Goal: Use online tool/utility: Utilize a website feature to perform a specific function

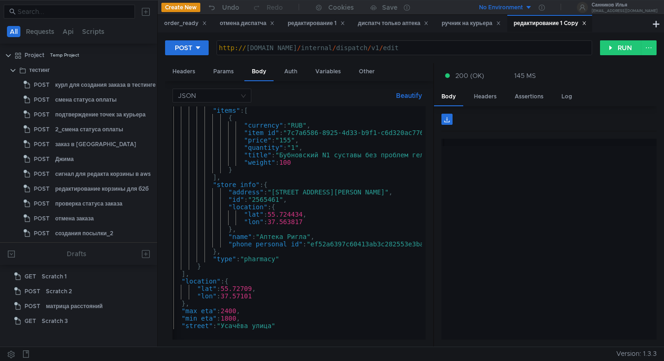
scroll to position [56, 0]
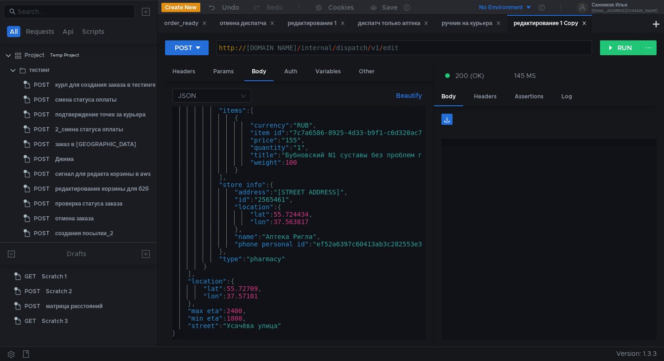
scroll to position [0, 18]
click at [321, 25] on div "редактирование 1" at bounding box center [316, 24] width 57 height 10
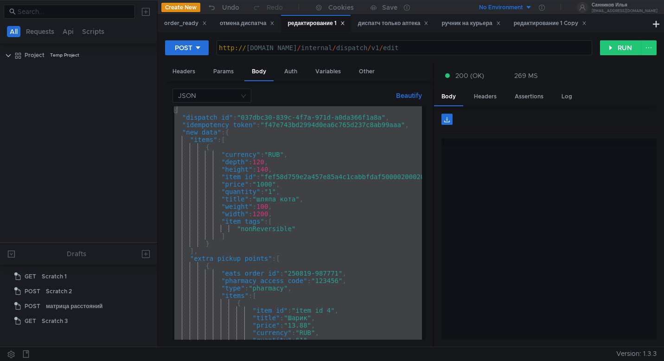
scroll to position [1055, 0]
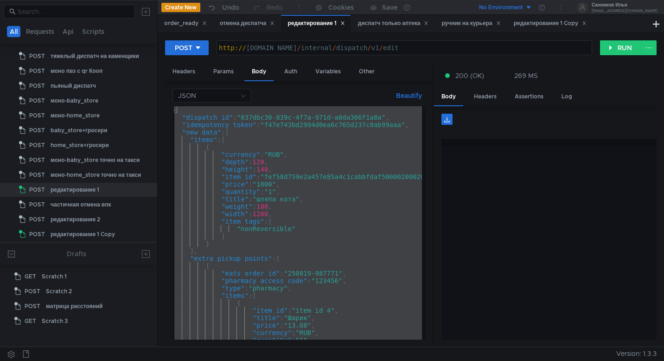
click at [337, 198] on div "{ "dispatch_id" : "037dbc30-839c-4f7a-971d-a0da366f1a8a" , "idempotency_token" …" at bounding box center [315, 228] width 284 height 245
type textarea ""title": "шляпа кота","
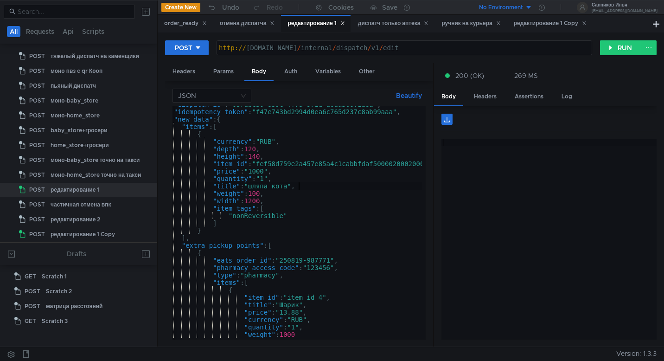
scroll to position [0, 9]
click at [551, 26] on div "редактирование 1 Copy" at bounding box center [550, 24] width 73 height 10
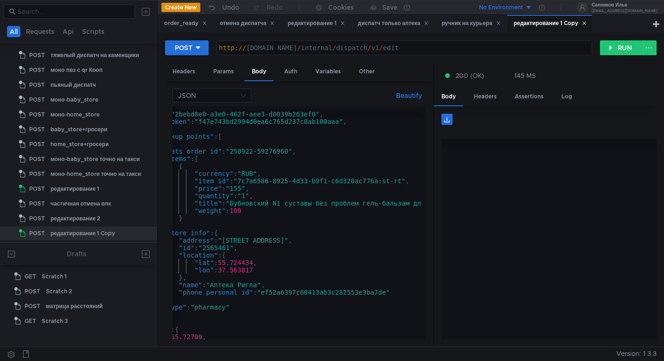
scroll to position [0, 74]
drag, startPoint x: 292, startPoint y: 152, endPoint x: 233, endPoint y: 152, distance: 58.5
click at [233, 152] on div "{ "dispatch_id" : "2bebd8e0-a3e0-462f-aee3-d0039b263ef0" , "idempotency_token" …" at bounding box center [290, 225] width 382 height 245
paste textarea "538473"
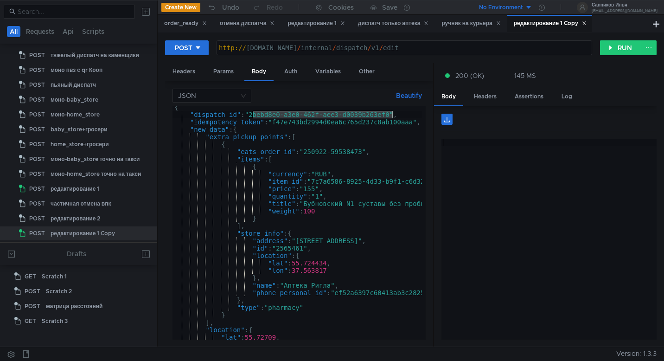
drag, startPoint x: 319, startPoint y: 114, endPoint x: 254, endPoint y: 116, distance: 65.4
click at [254, 116] on div "{ "dispatch_id" : "2bebd8e0-a3e0-462f-aee3-d0039b263ef0" , "idempotency_token" …" at bounding box center [364, 225] width 382 height 245
paste textarea "a60a62a6-76f2-4176-a5f1-992207825f4"
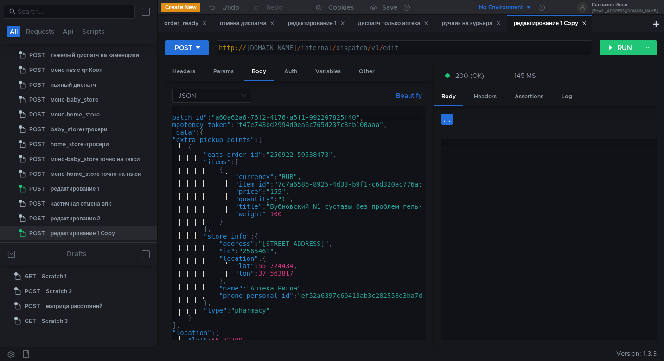
scroll to position [0, 33]
click at [371, 126] on div "{ "dispatch_id" : "a60a62a6-76f2-4176-a5f1-992207825f40" , "idempotency_token" …" at bounding box center [330, 228] width 382 height 245
click at [619, 51] on button "RUN" at bounding box center [620, 47] width 41 height 15
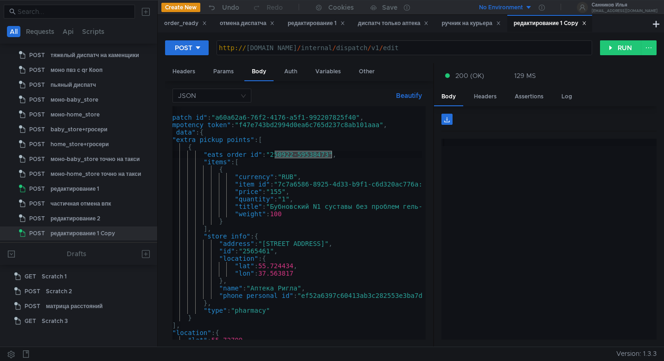
drag, startPoint x: 331, startPoint y: 155, endPoint x: 274, endPoint y: 154, distance: 57.1
click at [274, 154] on div "{ "dispatch_id" : "a60a62a6-76f2-4176-a5f1-992207825f40" , "idempotency_token" …" at bounding box center [330, 228] width 382 height 245
paste textarea "276332"
drag, startPoint x: 360, startPoint y: 119, endPoint x: 219, endPoint y: 120, distance: 140.6
click at [219, 120] on div "{ "dispatch_id" : "a60a62a6-76f2-4176-a5f1-992207825f40" , "idempotency_token" …" at bounding box center [330, 228] width 382 height 245
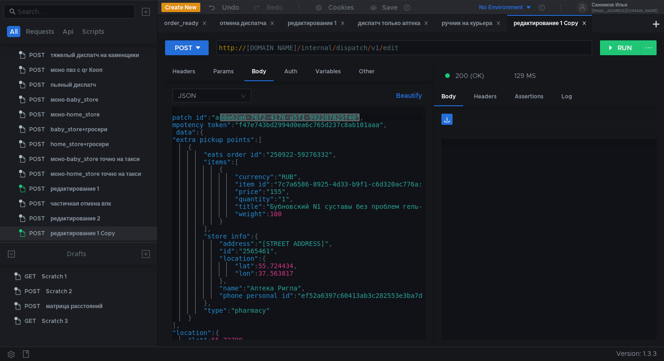
paste textarea "deb1d09b-aba7-49ea-9688-190da6db59f"
click at [369, 127] on div "{ "dispatch_id" : "deb1d09b-aba7-49ea-9688-190da6db59f0" , "idempotency_token" …" at bounding box center [330, 228] width 382 height 245
type textarea ""idempotency_token": "f47e743bd2994d0ea6c765d237c8ab102aaa","
click at [608, 47] on button "RUN" at bounding box center [620, 47] width 41 height 15
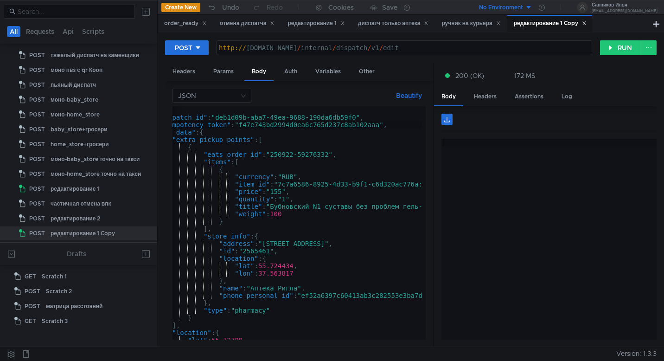
scroll to position [0, 33]
drag, startPoint x: 360, startPoint y: 118, endPoint x: 219, endPoint y: 121, distance: 140.6
click at [219, 121] on div "{ "dispatch_id" : "deb1d09b-aba7-49ea-9688-190da6db59f0" , "idempotency_token" …" at bounding box center [330, 228] width 382 height 245
paste textarea "46a0a327-aa32-4233-acd4-c4808198b298"
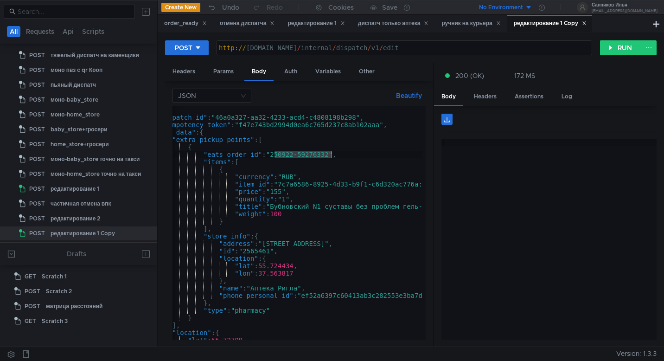
drag, startPoint x: 332, startPoint y: 155, endPoint x: 274, endPoint y: 152, distance: 57.6
click at [274, 152] on div "{ "dispatch_id" : "46a0a327-aa32-4233-acd4-c4808198b298" , "idempotency_token" …" at bounding box center [330, 228] width 382 height 245
paste textarea "50922-59276325"
type textarea ""eats_order_id": "50922-59276325","
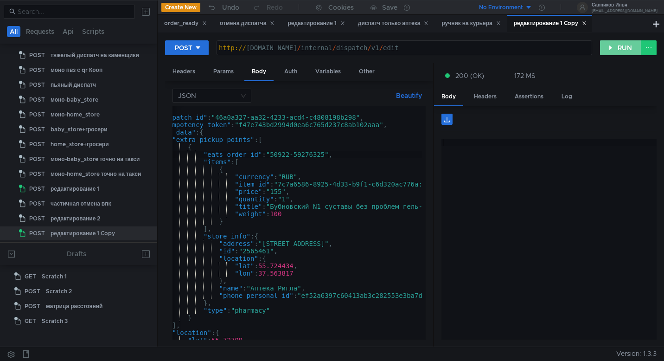
click at [620, 46] on button "RUN" at bounding box center [620, 47] width 41 height 15
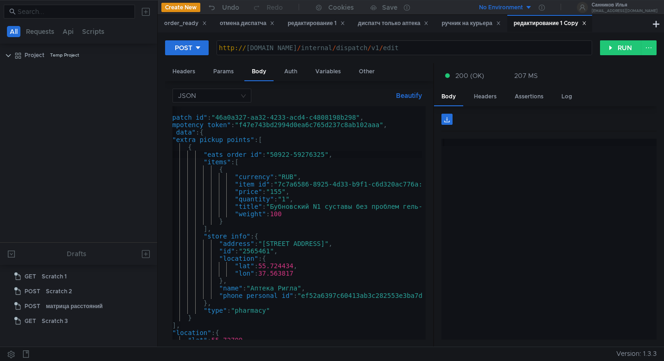
scroll to position [0, 33]
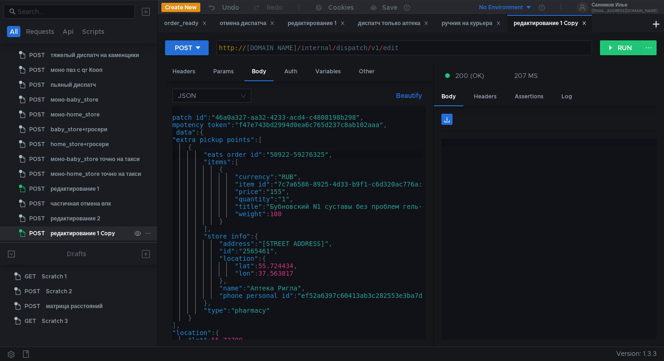
click at [145, 235] on icon at bounding box center [148, 233] width 6 height 6
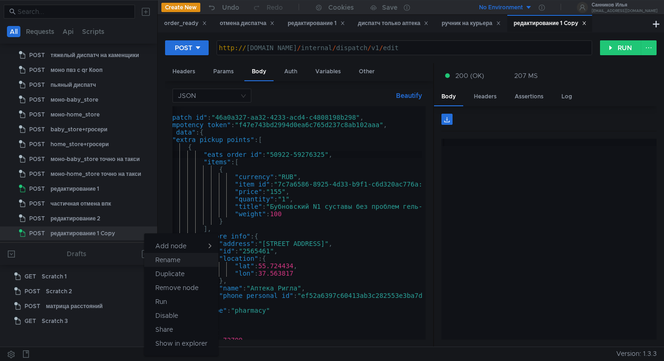
click at [161, 260] on app-tour-anchor "Rename" at bounding box center [167, 259] width 25 height 11
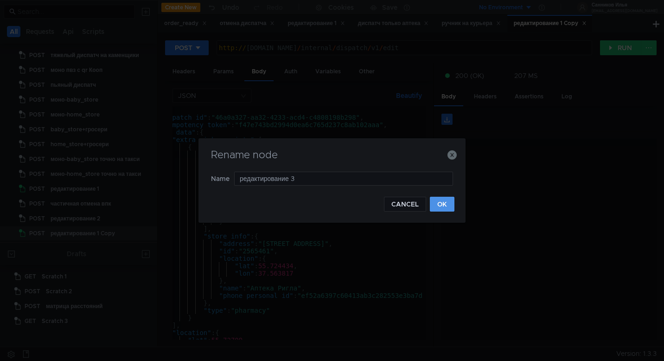
type input "редактирование 3"
click at [444, 201] on button "OK" at bounding box center [442, 204] width 25 height 15
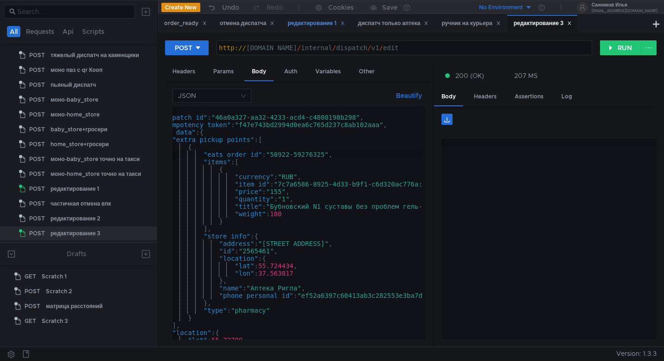
click at [318, 23] on div "редактирование 1" at bounding box center [316, 24] width 57 height 10
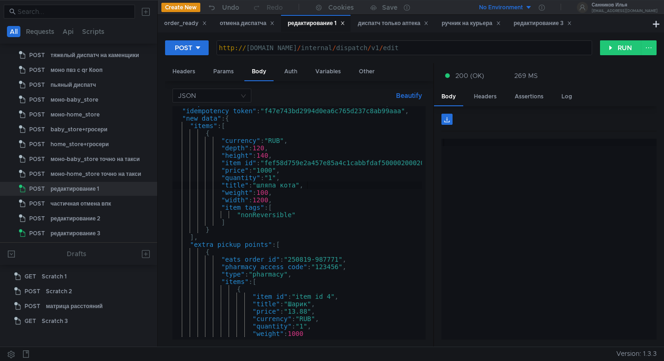
scroll to position [0, 0]
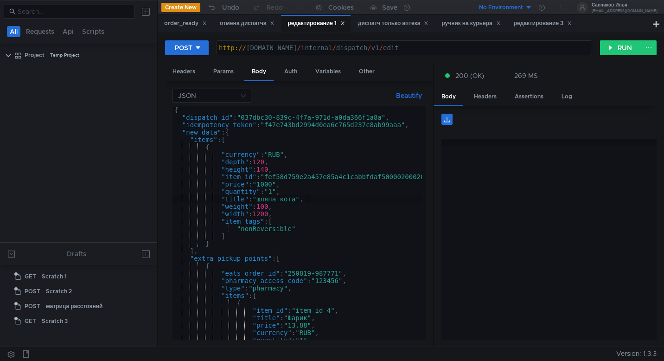
scroll to position [1056, 0]
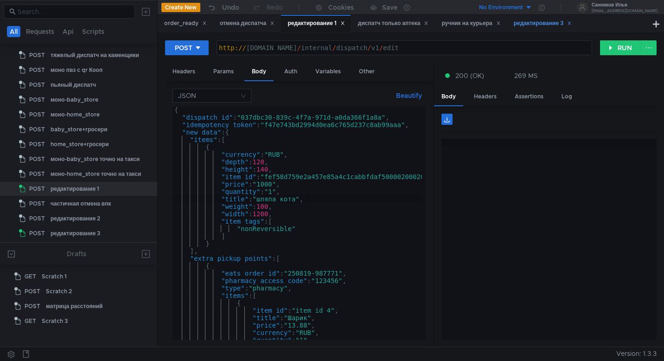
click at [545, 22] on div "редактирование 3" at bounding box center [543, 24] width 58 height 10
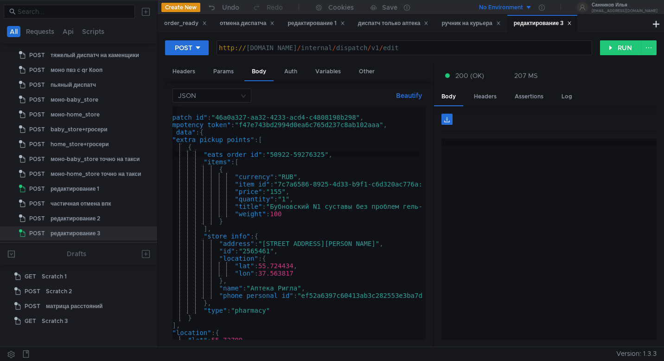
click at [282, 141] on div "{ "dispatch_id" : "46a0a327-aa32-4233-acd4-c4808198b298" , "idempotency_token" …" at bounding box center [330, 228] width 382 height 245
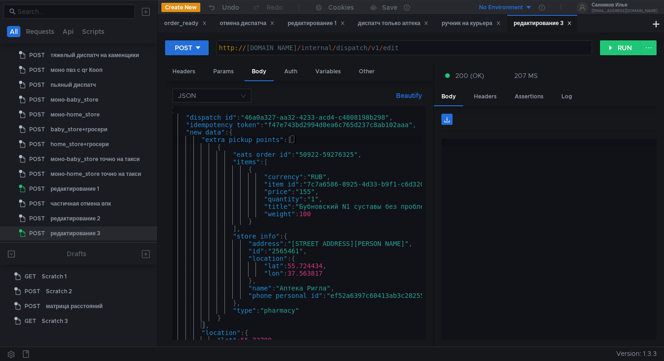
scroll to position [0, 4]
click at [282, 140] on div "{ "dispatch_id" : "46a0a327-aa32-4233-acd4-c4808198b298" , "idempotency_token" …" at bounding box center [359, 228] width 382 height 245
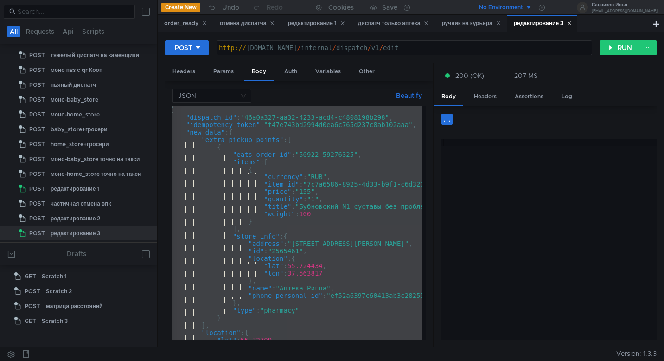
click at [289, 203] on div "{ "dispatch_id" : "46a0a327-aa32-4233-acd4-c4808198b298" , "idempotency_token" …" at bounding box center [359, 228] width 382 height 245
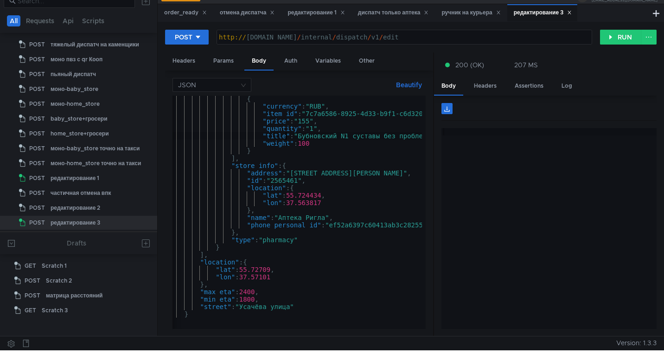
scroll to position [17, 0]
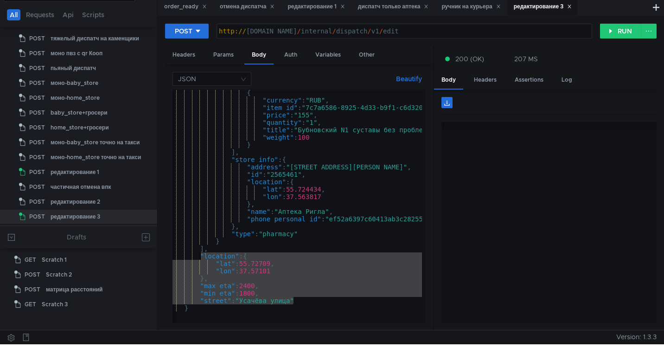
drag, startPoint x: 294, startPoint y: 302, endPoint x: 199, endPoint y: 258, distance: 104.5
click at [199, 258] on div "{ "currency" : "RUB" , "item_id" : "7c7a6586-8925-4d33-b9f1-c6d320ac776a:st-rt"…" at bounding box center [358, 211] width 382 height 245
click at [192, 311] on div "{ "currency" : "RUB" , "item_id" : "7c7a6586-8925-4d33-b9f1-c6d320ac776a:st-rt"…" at bounding box center [358, 211] width 382 height 245
drag, startPoint x: 192, startPoint y: 311, endPoint x: 198, endPoint y: 259, distance: 52.8
click at [198, 259] on div "{ "currency" : "RUB" , "item_id" : "7c7a6586-8925-4d33-b9f1-c6d320ac776a:st-rt"…" at bounding box center [358, 211] width 382 height 245
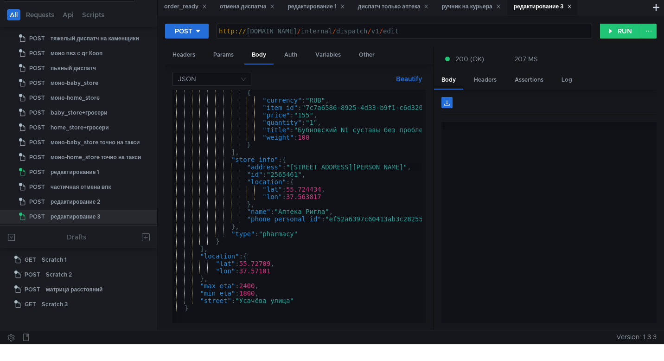
click at [313, 167] on div "{ "currency" : "RUB" , "item_id" : "7c7a6586-8925-4d33-b9f1-c6d320ac776a:st-rt"…" at bounding box center [358, 211] width 382 height 245
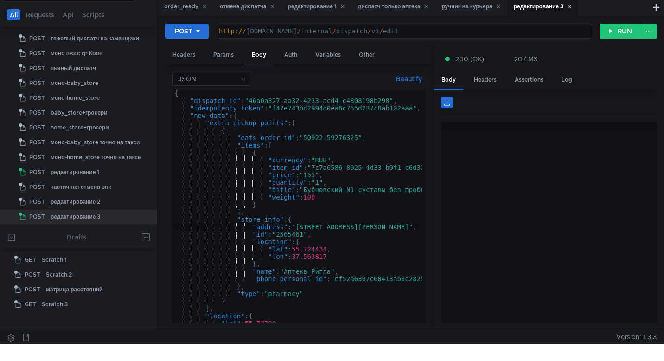
scroll to position [16, 0]
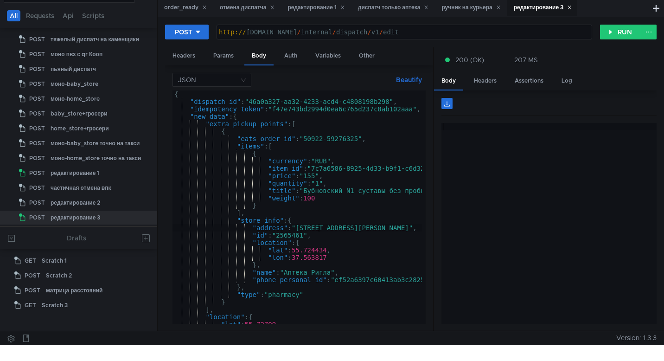
click at [238, 128] on div "{ "dispatch_id" : "46a0a327-aa32-4233-acd4-c4808198b298" , "idempotency_token" …" at bounding box center [364, 212] width 382 height 245
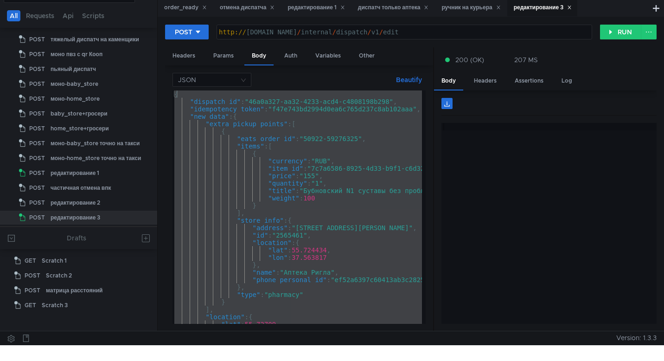
click at [324, 193] on div "{ "dispatch_id" : "46a0a327-aa32-4233-acd4-c4808198b298" , "idempotency_token" …" at bounding box center [298, 206] width 250 height 233
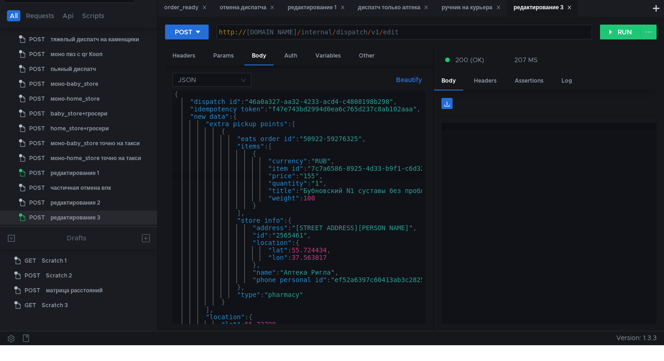
click at [316, 173] on div "{ "dispatch_id" : "46a0a327-aa32-4233-acd4-c4808198b298" , "idempotency_token" …" at bounding box center [364, 212] width 382 height 245
type textarea "} }"
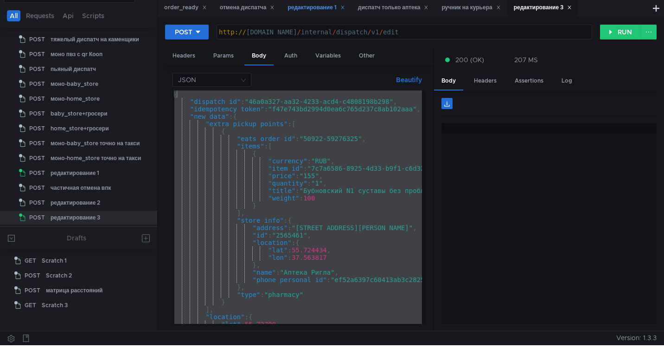
click at [318, 10] on div "редактирование 1" at bounding box center [316, 8] width 57 height 10
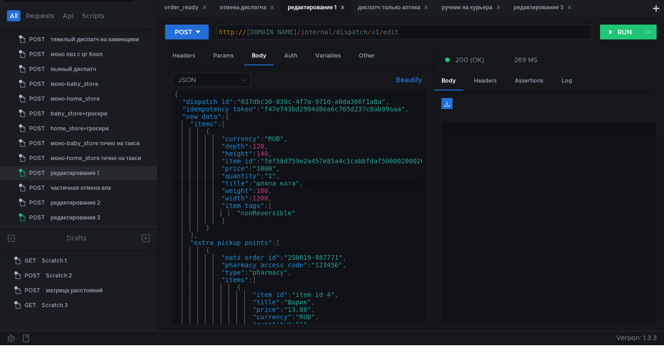
click at [316, 139] on div "{ "dispatch_id" : "037dbc30-839c-4f7a-971d-a0da366f1a8a" , "idempotency_token" …" at bounding box center [315, 212] width 284 height 245
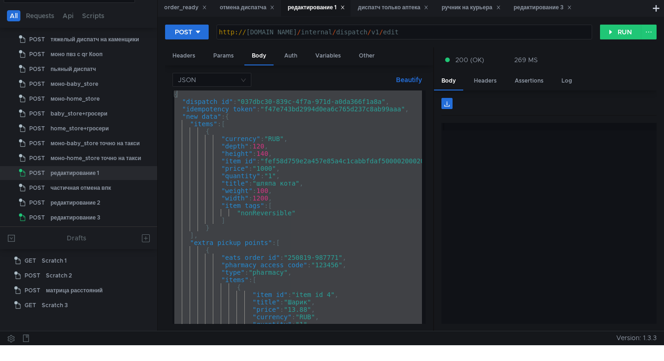
paste textarea
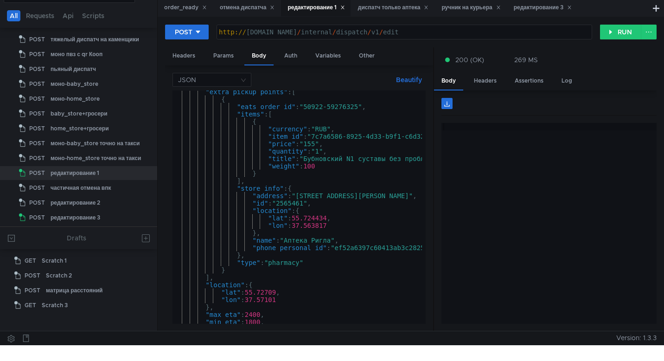
scroll to position [1, 0]
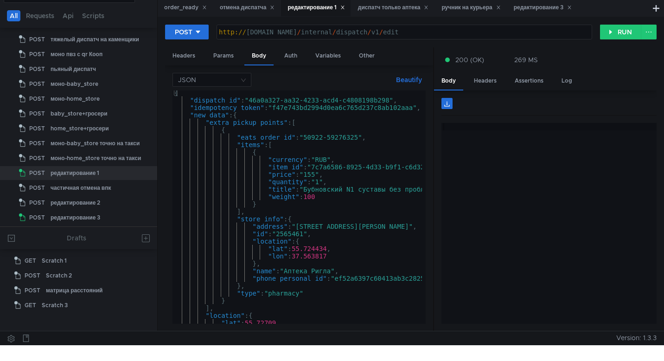
click at [255, 112] on div "{ "dispatch_id" : "46a0a327-aa32-4233-acd4-c4808198b298" , "idempotency_token" …" at bounding box center [364, 211] width 382 height 245
type textarea ""new_data": {"
click at [256, 116] on div "{ "dispatch_id" : "46a0a327-aa32-4233-acd4-c4808198b298" , "idempotency_token" …" at bounding box center [364, 211] width 382 height 245
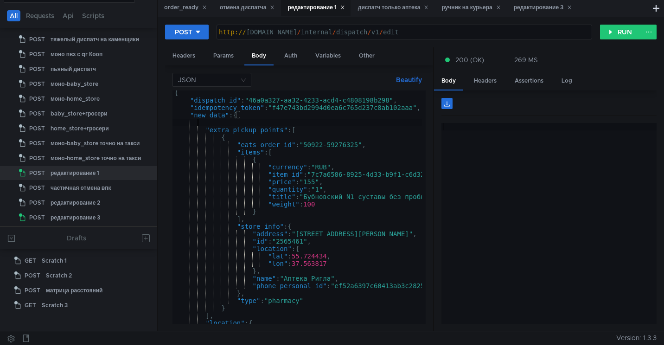
scroll to position [0, 1]
type textarea "i"
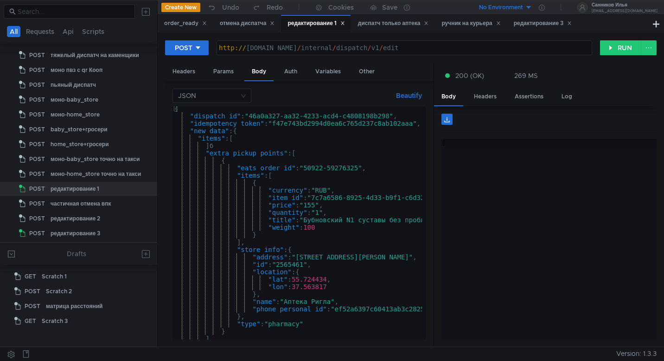
scroll to position [0, 0]
type textarea "}"
click at [228, 146] on div "{ "dispatch_id" : "46a0a327-aa32-4233-acd4-c4808198b298" , "idempotency_token" …" at bounding box center [364, 227] width 382 height 245
type textarea "]"
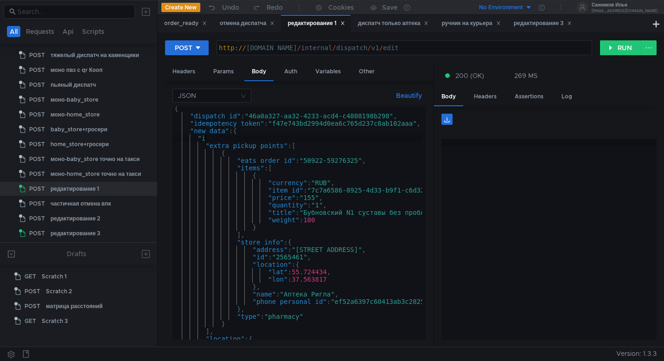
type textarea """
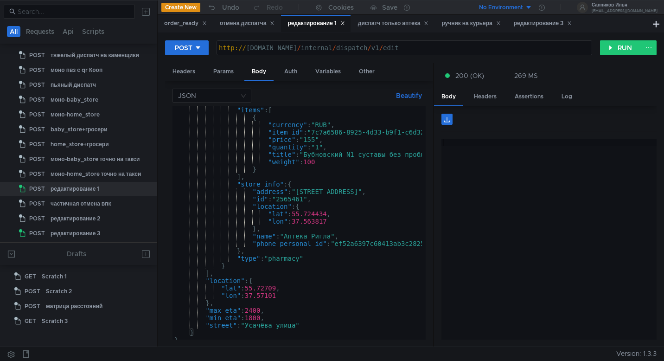
scroll to position [52, 0]
click at [236, 264] on div ""items" : [ { "currency" : "RUB" , "item_id" : "7c7a6586-8925-4d33-b9f1-c6d320a…" at bounding box center [364, 228] width 382 height 245
type textarea "},"
paste textarea "]"
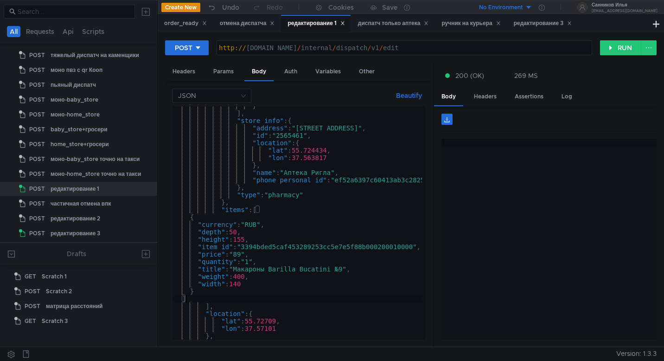
scroll to position [116, 0]
click at [258, 224] on div "} ] , "store_info" : { "address" : "[STREET_ADDRESS]" , "id" : "2565461" , "loc…" at bounding box center [364, 224] width 382 height 245
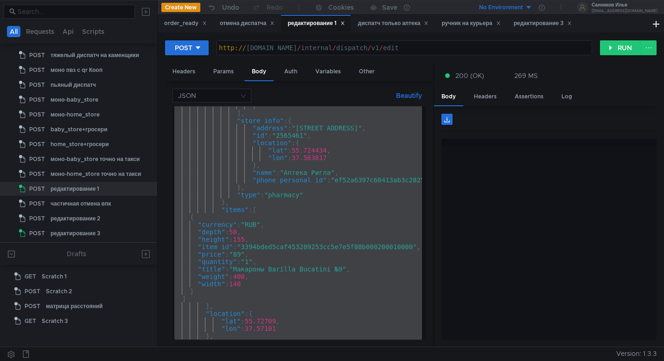
click at [230, 185] on div "} ] , "store_info" : { "address" : "[STREET_ADDRESS]" , "id" : "2565461" , "loc…" at bounding box center [364, 224] width 382 height 245
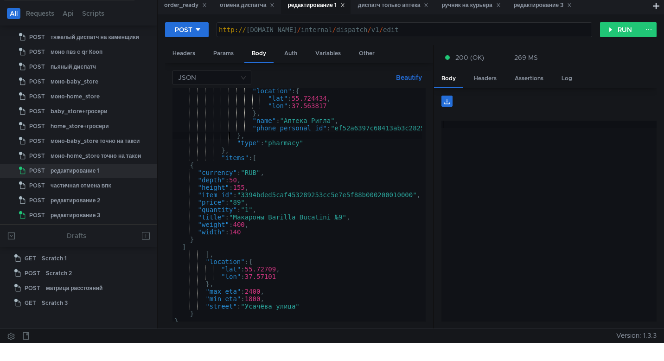
scroll to position [0, 1]
click at [238, 184] on div ""location" : { "lat" : 55.724434 , "lon" : 37.563817 } , "name" : "Аптека Ригла…" at bounding box center [362, 209] width 382 height 245
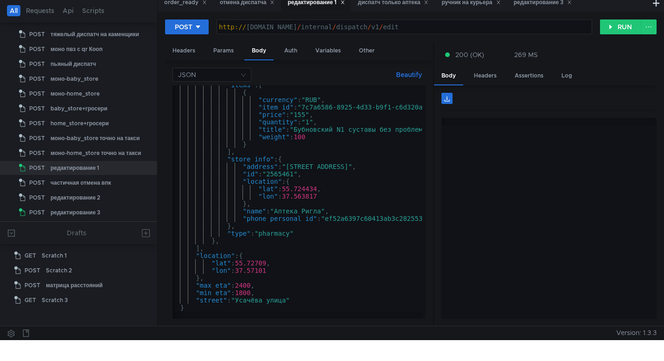
scroll to position [0, 10]
click at [228, 242] on div ""items" : [ { "currency" : "RUB" , "item_id" : "7c7a6586-8925-4d33-b9f1-c6d320a…" at bounding box center [354, 203] width 382 height 245
type textarea "},"
paste textarea "}"
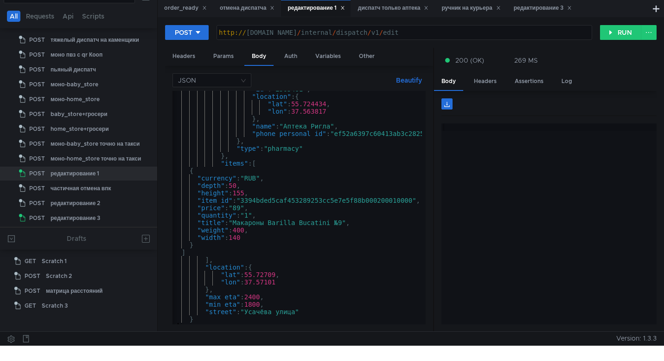
scroll to position [0, 0]
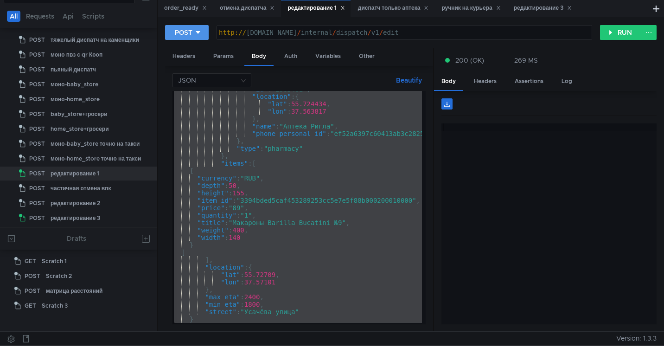
type textarea "} }"
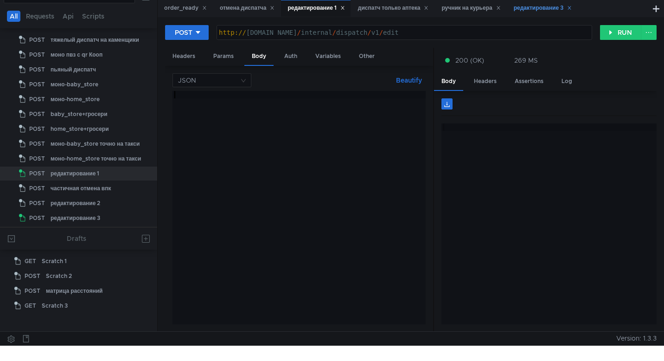
click at [528, 8] on div "редактирование 3" at bounding box center [543, 8] width 58 height 10
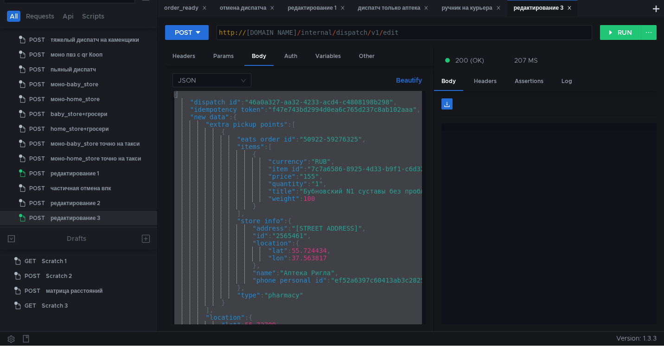
click at [268, 187] on div "{ "dispatch_id" : "46a0a327-aa32-4233-acd4-c4808198b298" , "idempotency_token" …" at bounding box center [364, 213] width 382 height 245
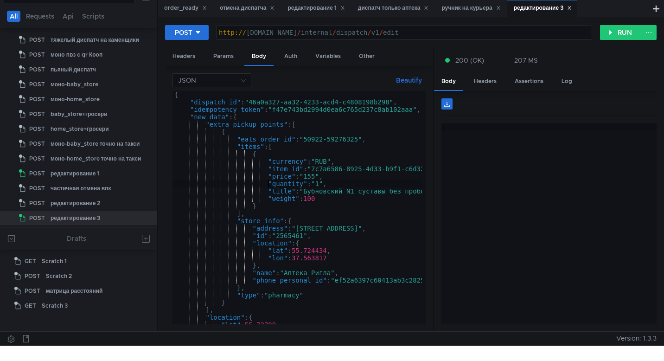
type textarea "} }"
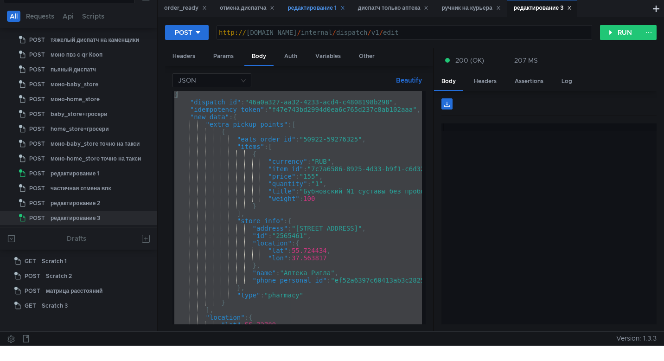
click at [299, 8] on div "редактирование 1" at bounding box center [316, 8] width 57 height 10
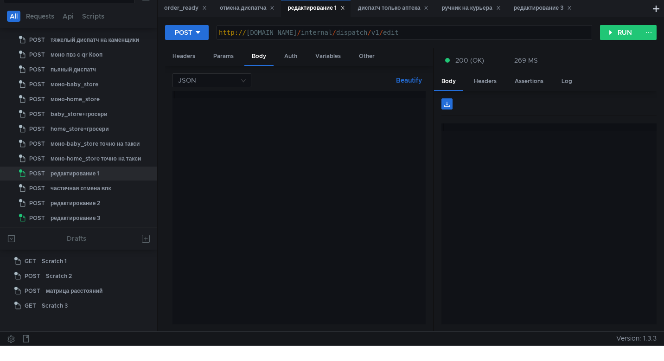
click at [267, 160] on div at bounding box center [299, 215] width 253 height 248
paste textarea "}"
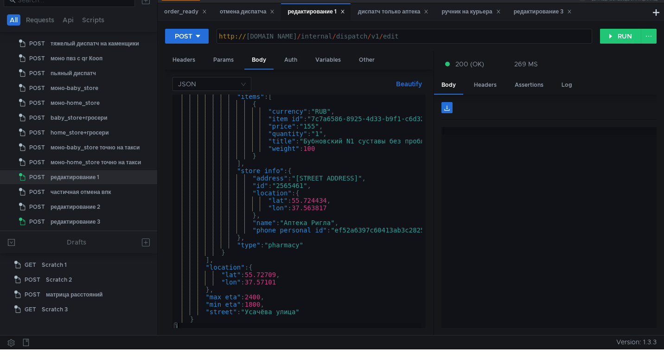
scroll to position [52, 0]
click at [230, 258] on div ""items" : [ { "currency" : "RUB" , "item_id" : "7c7a6586-8925-4d33-b9f1-c6d320a…" at bounding box center [364, 217] width 382 height 245
type textarea "}"
paste textarea "]"
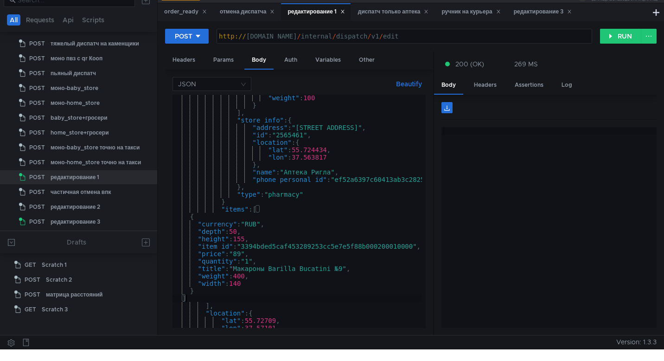
scroll to position [110, 0]
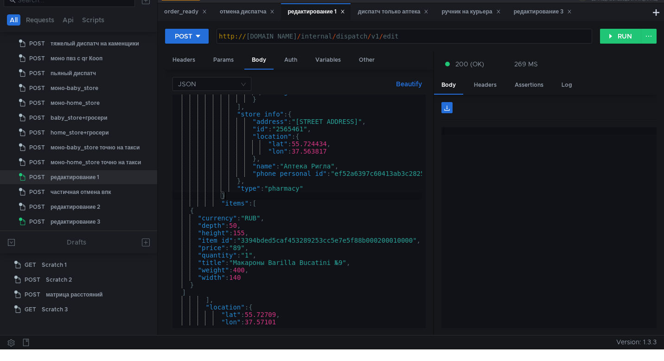
click at [238, 199] on div ""weight" : 100 } ] , "store_info" : { "address" : "улица Усачёва, 29к1" , "id" …" at bounding box center [364, 210] width 382 height 245
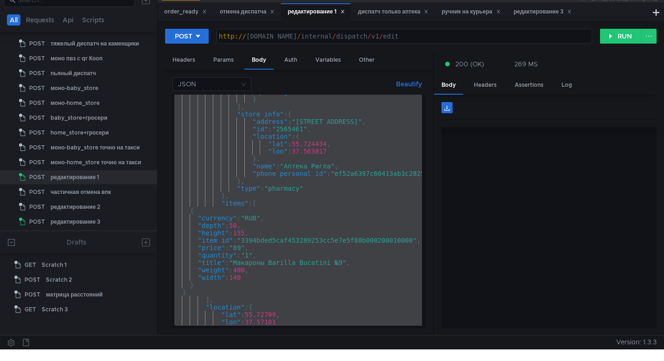
scroll to position [0, 1]
click at [246, 215] on div ""weight" : 100 } ] , "store_info" : { "address" : "улица Усачёва, 29к1" , "id" …" at bounding box center [364, 210] width 382 height 245
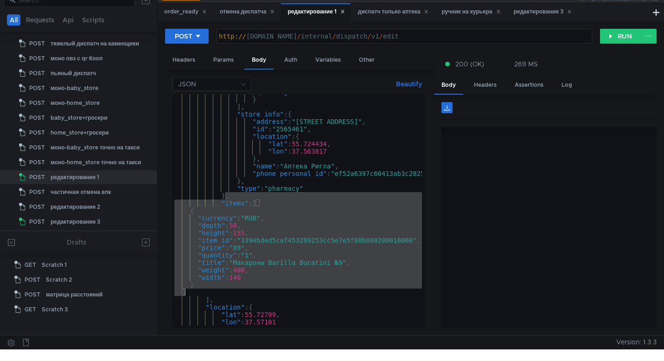
drag, startPoint x: 227, startPoint y: 198, endPoint x: 201, endPoint y: 292, distance: 97.7
click at [201, 292] on div ""weight" : 100 } ] , "store_info" : { "address" : "улица Усачёва, 29к1" , "id" …" at bounding box center [364, 210] width 382 height 245
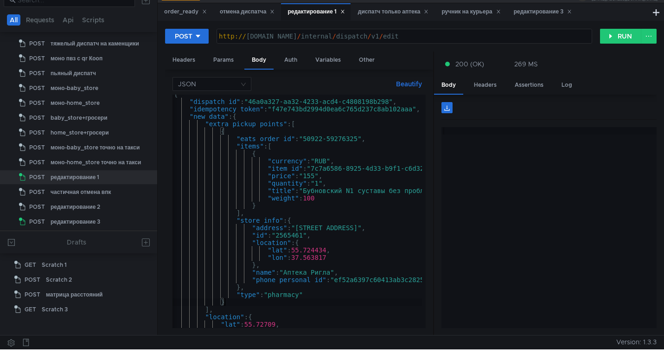
scroll to position [0, 0]
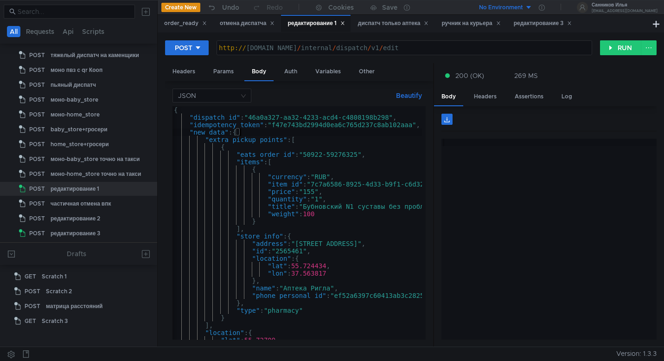
click at [250, 134] on div "{ "dispatch_id" : "46a0a327-aa32-4233-acd4-c4808198b298" , "idempotency_token" …" at bounding box center [363, 228] width 382 height 245
type textarea ""new_data": {"
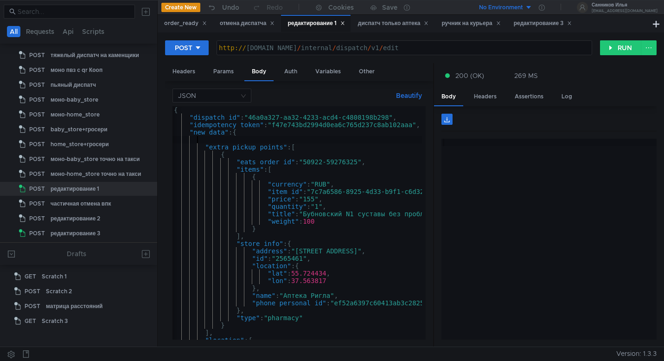
scroll to position [0, 1]
paste textarea "}"
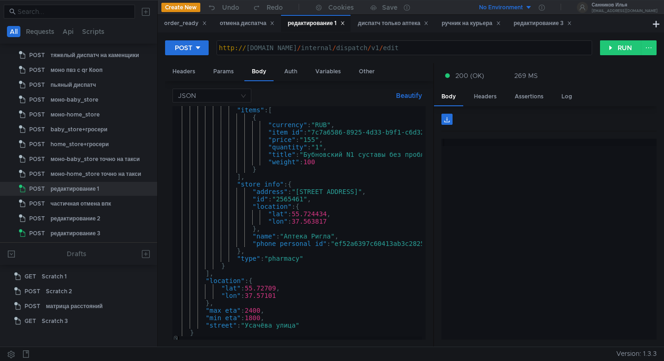
scroll to position [60, 0]
type textarea "}"
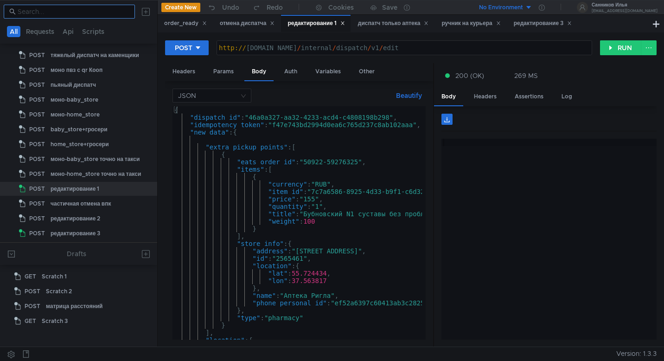
scroll to position [0, 0]
click at [216, 138] on div "{ "dispatch_id" : "46a0a327-aa32-4233-acd4-c4808198b298" , "idempotency_token" …" at bounding box center [364, 228] width 382 height 245
click at [224, 140] on div "{ "dispatch_id" : "46a0a327-aa32-4233-acd4-c4808198b298" , "idempotency_token" …" at bounding box center [364, 228] width 382 height 245
paste textarea "],"
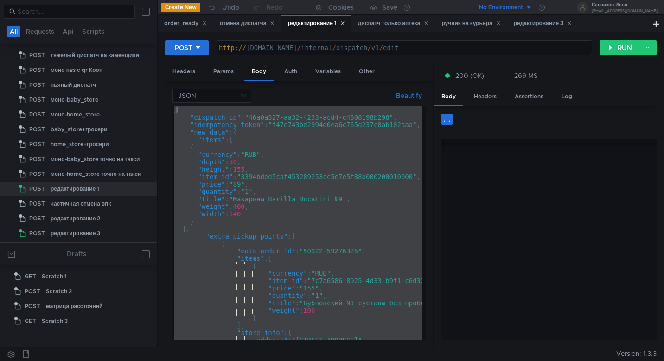
click at [291, 165] on div "{ "dispatch_id" : "46a0a327-aa32-4233-acd4-c4808198b298" , "idempotency_token" …" at bounding box center [364, 228] width 382 height 245
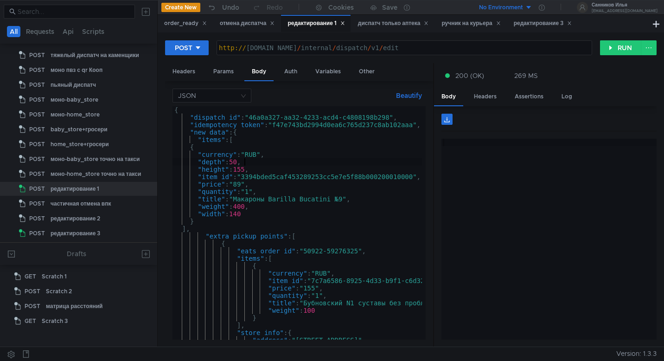
click at [291, 165] on div "{ "dispatch_id" : "46a0a327-aa32-4233-acd4-c4808198b298" , "idempotency_token" …" at bounding box center [364, 228] width 382 height 245
type textarea "} }"
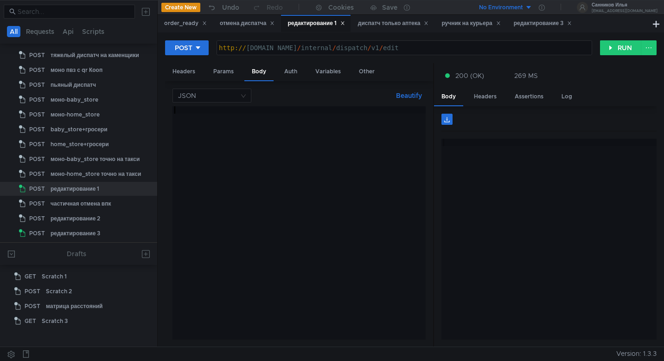
paste textarea "}"
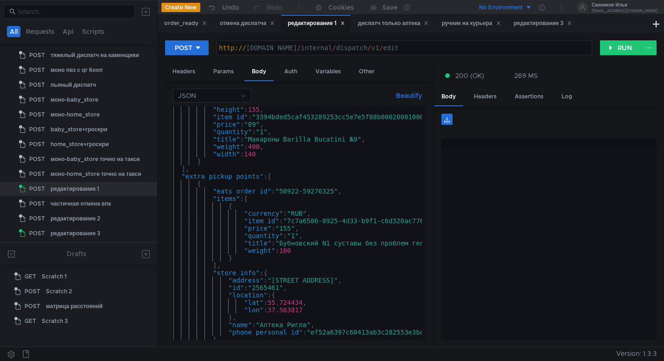
scroll to position [0, 19]
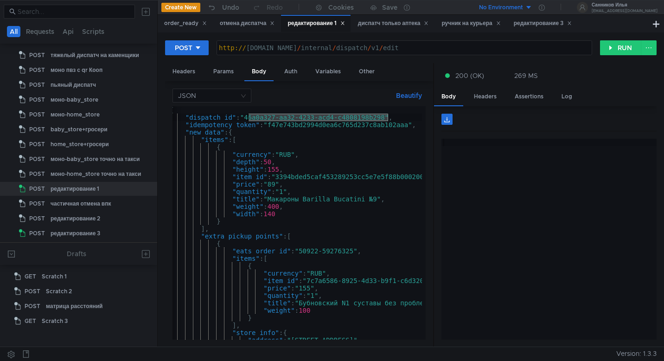
drag, startPoint x: 388, startPoint y: 118, endPoint x: 247, endPoint y: 121, distance: 140.6
click at [247, 121] on div "{ "dispatch_id" : "46a0a327-aa32-4233-acd4-c4808198b298" , "idempotency_token" …" at bounding box center [359, 228] width 382 height 245
paste textarea "0ecaf382-dc7d-40a5-882d-5be714f65450"
click at [400, 126] on div "{ "dispatch_id" : "0ecaf382-dc7d-40a5-882d-5be714f65450" , "idempotency_token" …" at bounding box center [359, 228] width 382 height 245
click at [320, 125] on div "{ "dispatch_id" : "0ecaf382-dc7d-40a5-882d-5be714f65450" , "idempotency_token" …" at bounding box center [359, 228] width 382 height 245
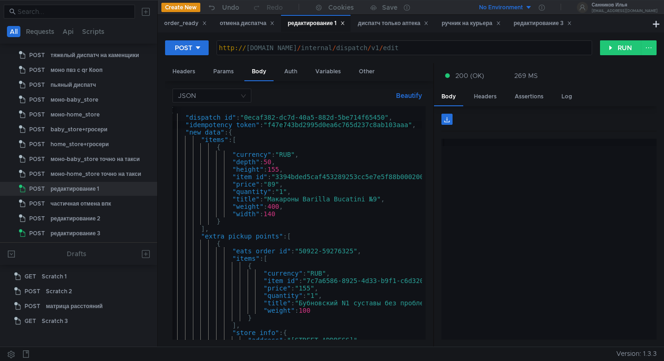
click at [283, 126] on div "{ "dispatch_id" : "0ecaf382-dc7d-40a5-882d-5be714f65450" , "idempotency_token" …" at bounding box center [359, 228] width 382 height 245
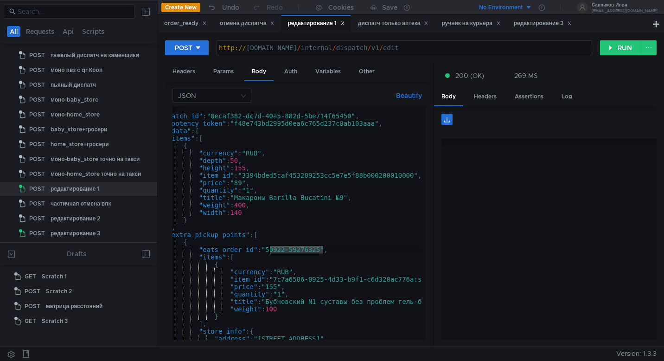
drag, startPoint x: 323, startPoint y: 251, endPoint x: 269, endPoint y: 252, distance: 54.3
click at [269, 252] on div "{ "dispatch_id" : "0ecaf382-dc7d-40a5-882d-5be714f65450" , "idempotency_token" …" at bounding box center [326, 227] width 382 height 245
paste textarea "250922-59276300"
type textarea ""eats_order_id": "250922-59276300","
click at [620, 49] on button "RUN" at bounding box center [620, 47] width 41 height 15
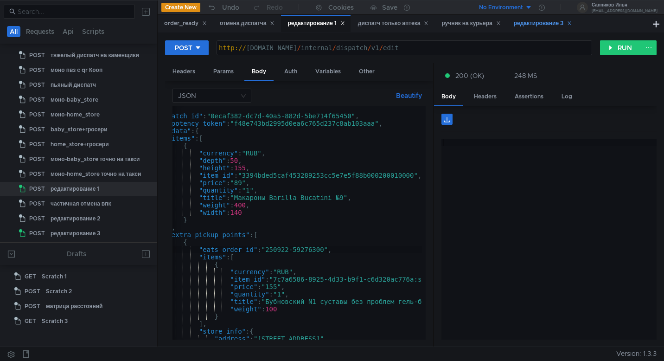
click at [530, 24] on div "редактирование 3" at bounding box center [543, 24] width 58 height 10
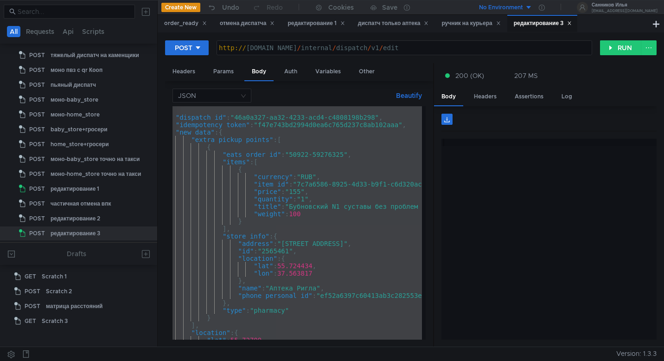
scroll to position [0, 18]
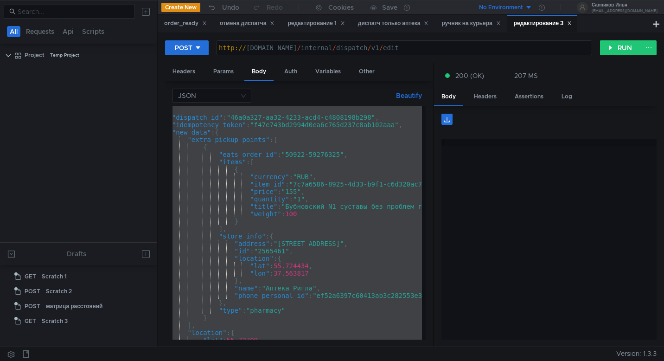
scroll to position [0, 18]
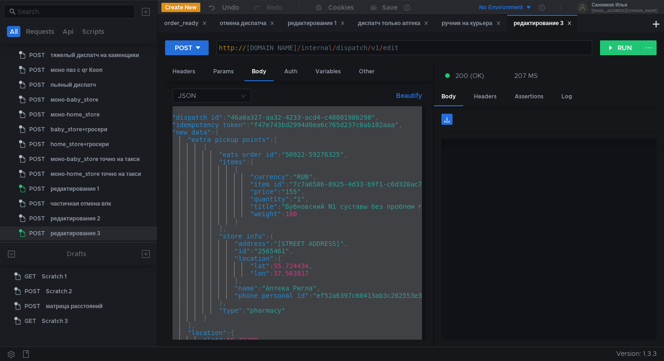
click at [344, 157] on div "{ "dispatch_id" : "46a0a327-aa32-4233-acd4-c4808198b298" , "idempotency_token" …" at bounding box center [346, 228] width 382 height 245
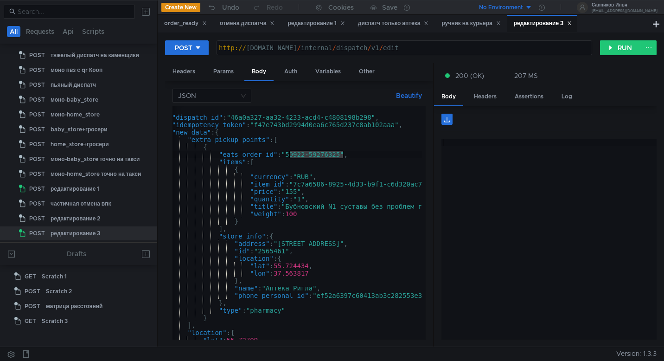
drag, startPoint x: 342, startPoint y: 155, endPoint x: 289, endPoint y: 155, distance: 53.4
click at [289, 155] on div "{ "dispatch_id" : "46a0a327-aa32-4233-acd4-c4808198b298" , "idempotency_token" …" at bounding box center [346, 228] width 382 height 245
paste textarea "250922-59538432"
drag, startPoint x: 374, startPoint y: 118, endPoint x: 236, endPoint y: 118, distance: 137.8
click at [236, 118] on div "{ "dispatch_id" : "46a0a327-aa32-4233-acd4-c4808198b298" , "idempotency_token" …" at bounding box center [346, 228] width 382 height 245
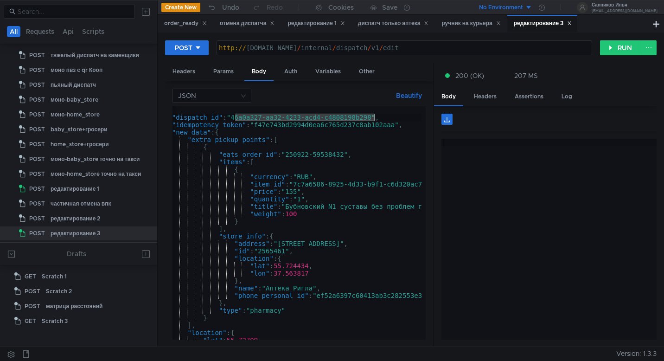
paste textarea "f251e78d-fa24-4c96-bb90-cc43f9252ec4"
type textarea ""dispatch_id": "f251e78d-fa24-4c96-bb90-cc43f9252ec4","
click at [617, 49] on button "RUN" at bounding box center [620, 47] width 41 height 15
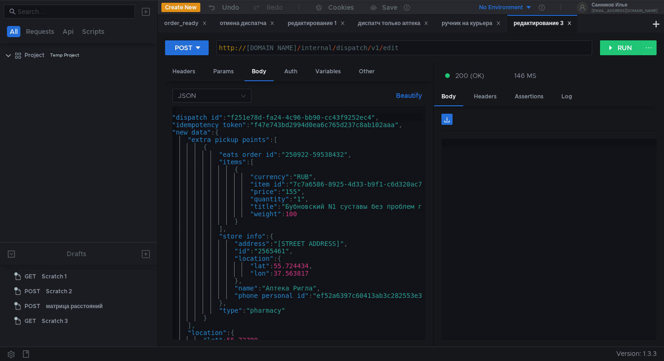
scroll to position [0, 18]
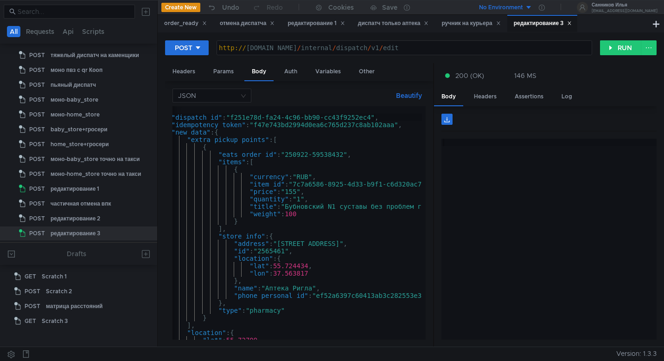
scroll to position [0, 19]
drag, startPoint x: 374, startPoint y: 118, endPoint x: 234, endPoint y: 121, distance: 139.7
click at [234, 121] on div "{ "dispatch_id" : "f251e78d-fa24-4c96-bb90-cc43f9252ec4" , "idempotency_token" …" at bounding box center [345, 228] width 382 height 245
paste textarea "d8815197-6a64-4749-a364-23d0e1f5e47c"
click at [284, 125] on div "{ "dispatch_id" : "d8815197-6a64-4749-a364-23d0e1f5e47c" , "idempotency_token" …" at bounding box center [345, 228] width 382 height 245
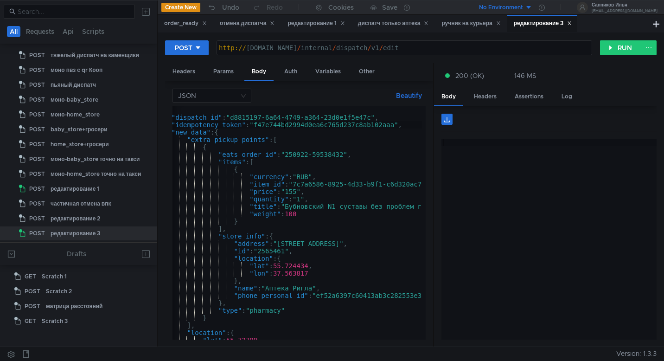
scroll to position [0, 9]
click at [308, 125] on div "{ "dispatch_id" : "d8815197-6a64-4749-a364-23d0e1f5e47c" , "idempotency_token" …" at bounding box center [345, 228] width 382 height 245
click at [358, 126] on div "{ "dispatch_id" : "d8815197-6a64-4749-a364-23d0e1f5e47c" , "idempotency_token" …" at bounding box center [345, 228] width 382 height 245
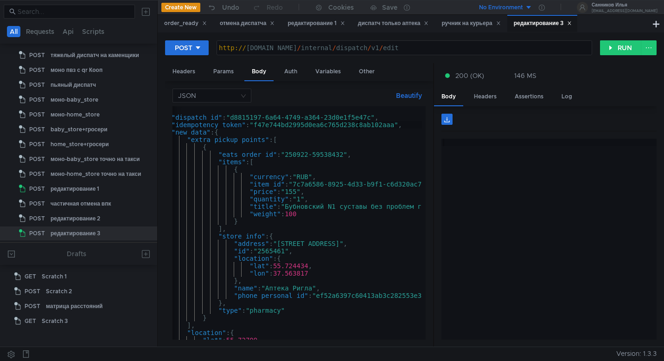
click at [385, 126] on div "{ "dispatch_id" : "d8815197-6a64-4749-a364-23d0e1f5e47c" , "idempotency_token" …" at bounding box center [345, 228] width 382 height 245
drag, startPoint x: 343, startPoint y: 156, endPoint x: 286, endPoint y: 152, distance: 57.7
click at [286, 152] on div "{ "dispatch_id" : "d8815197-6a64-4749-a364-23d0e1f5e47c" , "idempotency_token" …" at bounding box center [341, 228] width 382 height 245
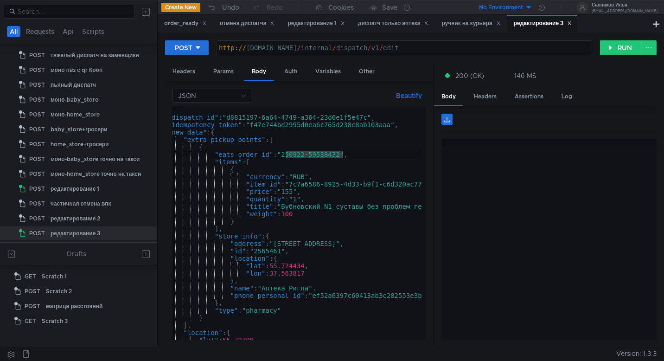
paste textarea "276453"
type textarea ""eats_order_id": "250922-59276453","
click at [624, 54] on button "RUN" at bounding box center [620, 47] width 41 height 15
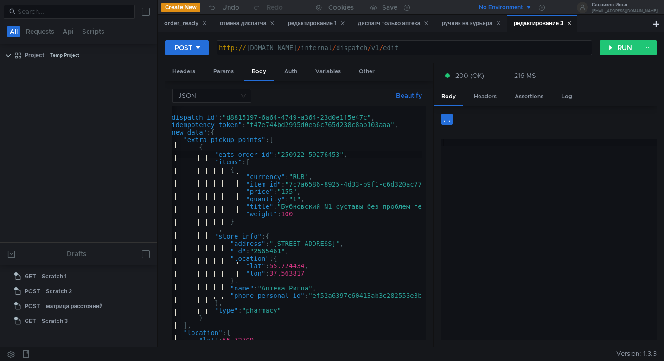
scroll to position [0, 22]
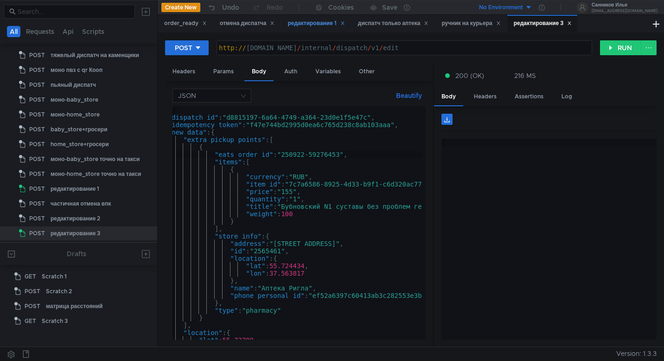
click at [322, 22] on div "редактирование 1" at bounding box center [316, 24] width 57 height 10
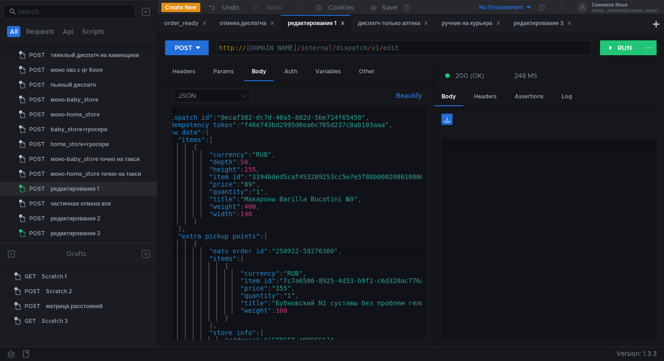
scroll to position [0, 28]
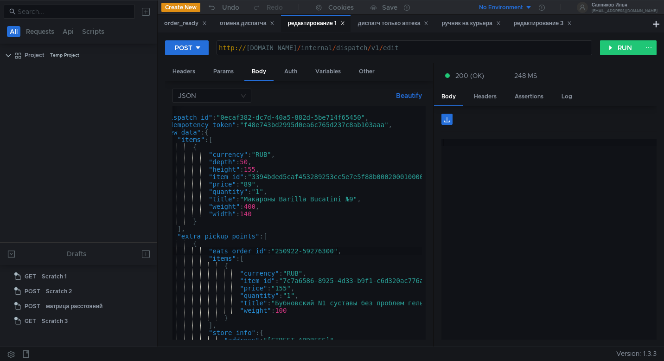
scroll to position [0, 28]
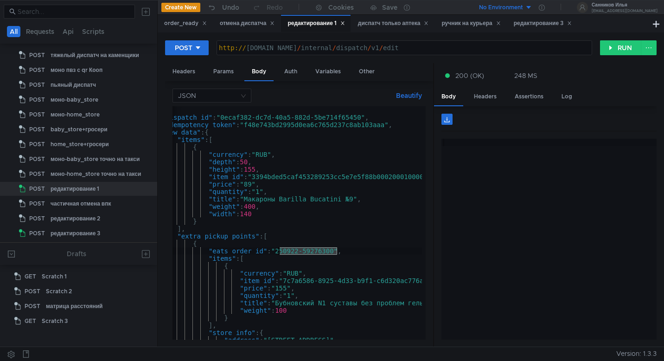
drag, startPoint x: 337, startPoint y: 252, endPoint x: 279, endPoint y: 252, distance: 58.0
click at [279, 252] on div "{ "dispatch_id" : "0ecaf382-dc7d-40a5-882d-5be714f65450" , "idempotency_token" …" at bounding box center [335, 228] width 382 height 245
paste textarea "40753"
drag, startPoint x: 365, startPoint y: 118, endPoint x: 224, endPoint y: 118, distance: 140.6
click at [224, 118] on div "{ "dispatch_id" : "0ecaf382-dc7d-40a5-882d-5be714f65450" , "idempotency_token" …" at bounding box center [335, 228] width 382 height 245
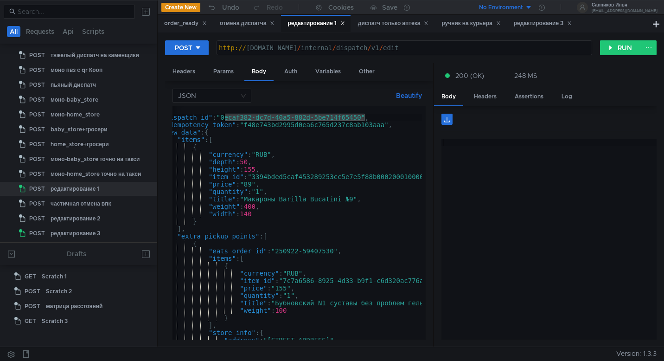
paste textarea "bd199144-6efe-4cfd-bc44-62ecebc3fe09"
type textarea ""dispatch_id": "bd199144-6efe-4cfd-bc44-62ecebc3fe09","
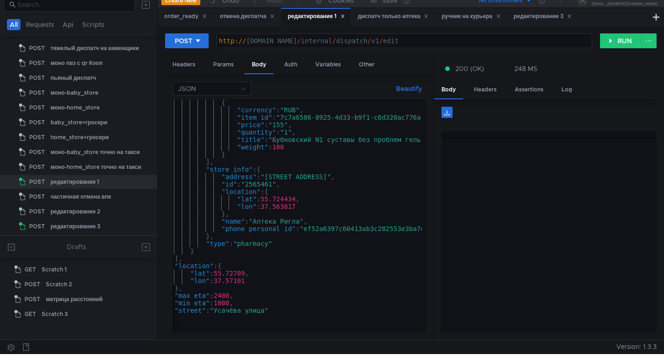
scroll to position [154, 0]
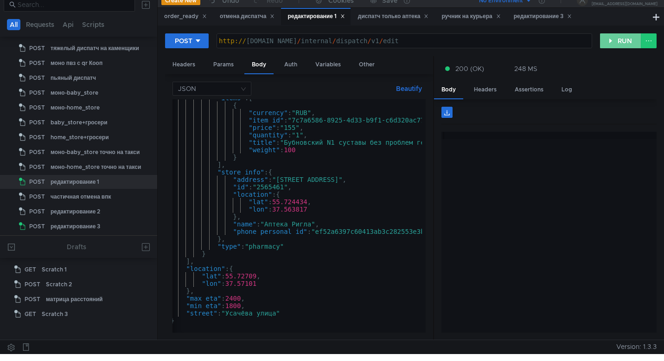
click at [612, 43] on button "RUN" at bounding box center [620, 40] width 41 height 15
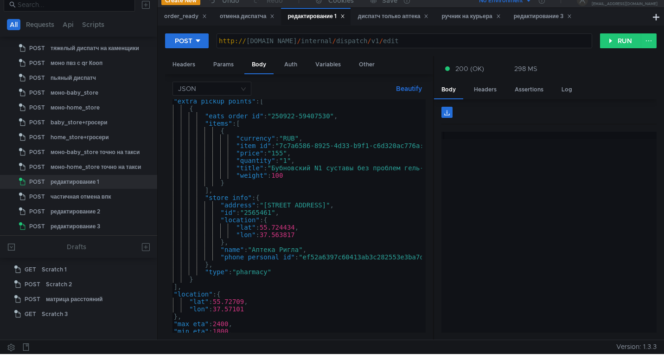
scroll to position [0, 32]
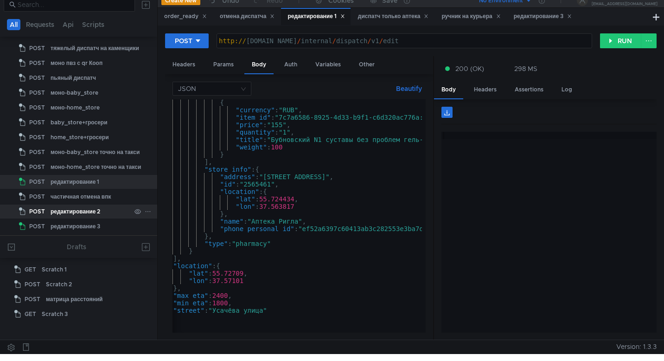
click at [104, 210] on div "редактирование 2" at bounding box center [91, 212] width 80 height 14
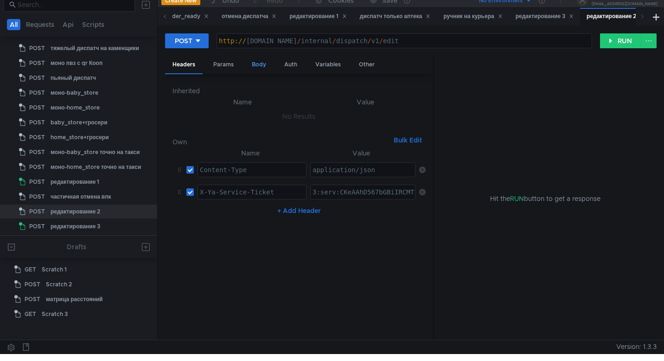
click at [257, 67] on div "Body" at bounding box center [259, 64] width 29 height 17
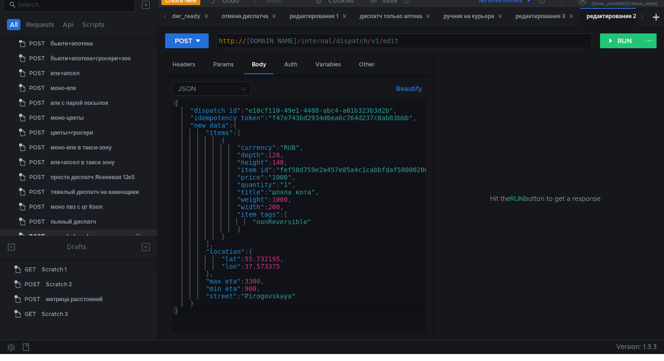
scroll to position [909, 0]
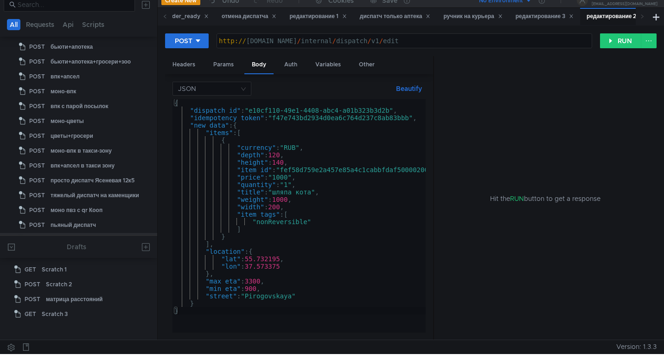
click at [102, 95] on div "моно-впк" at bounding box center [91, 91] width 80 height 14
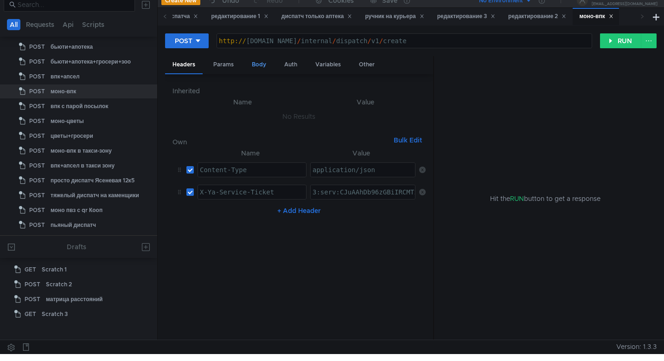
click at [264, 66] on div "Body" at bounding box center [259, 64] width 29 height 17
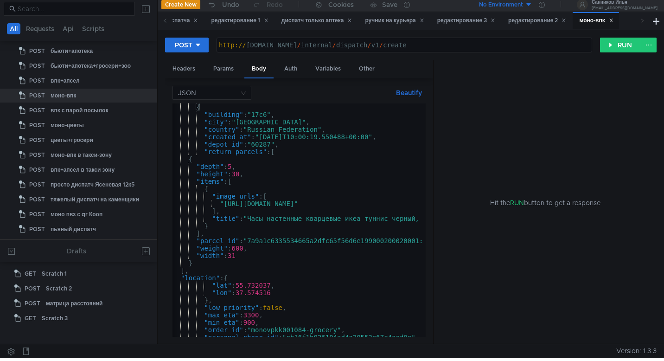
scroll to position [0, 0]
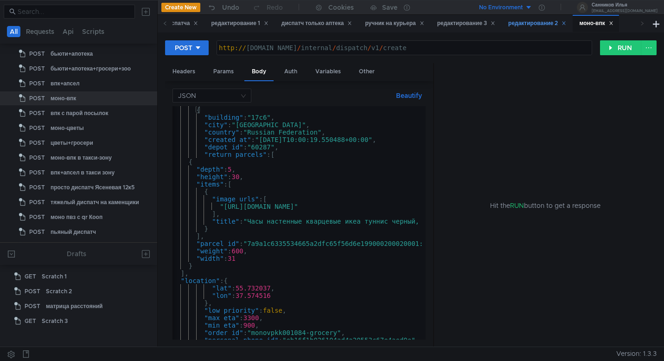
click at [536, 29] on div "редактирование 2" at bounding box center [537, 23] width 70 height 17
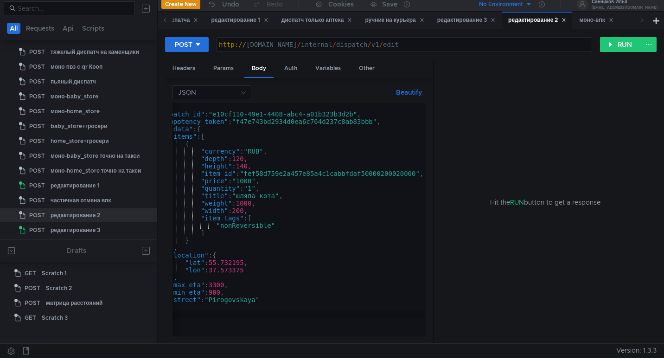
scroll to position [0, 36]
click at [567, 20] on icon at bounding box center [564, 20] width 5 height 5
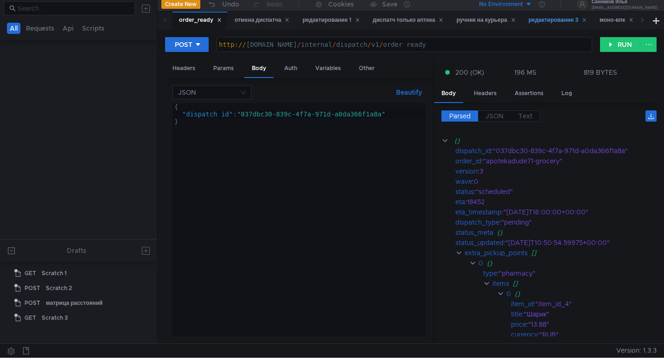
scroll to position [261, 0]
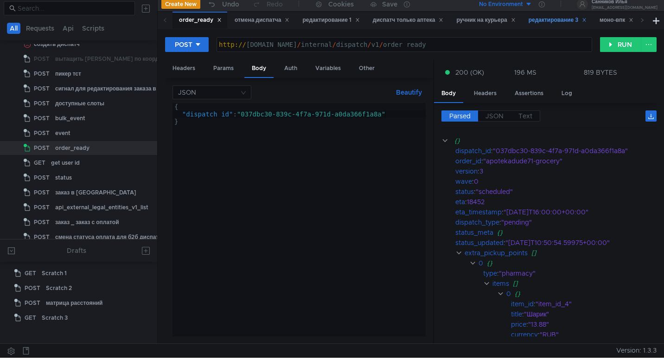
click at [559, 22] on div "редактирование 3" at bounding box center [558, 20] width 58 height 10
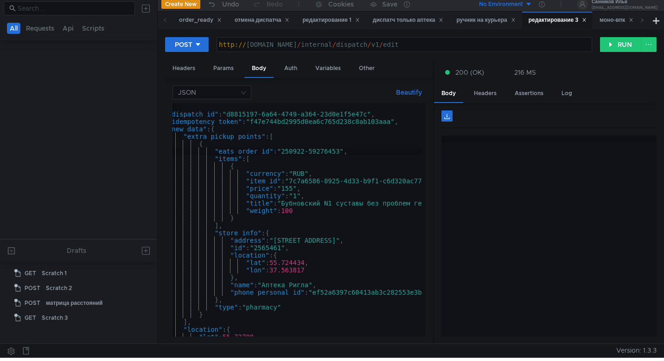
scroll to position [1055, 0]
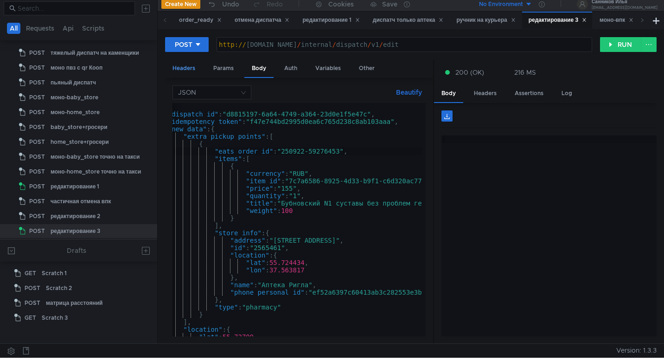
click at [190, 64] on div "Headers" at bounding box center [184, 68] width 38 height 17
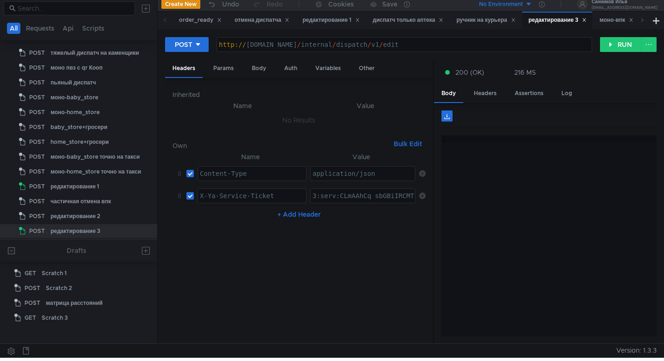
type textarea "3:serv:CLmAAhCq_sbGBiIRCMTzehCq33sg7cGxkaXU_gE:GoeuKhoyJ7QYuDBxGBDkRM4-XypoLl7P…"
click at [626, 20] on div "Create New Scratch" at bounding box center [613, 19] width 70 height 16
click at [619, 18] on div "моно-впк" at bounding box center [617, 20] width 34 height 10
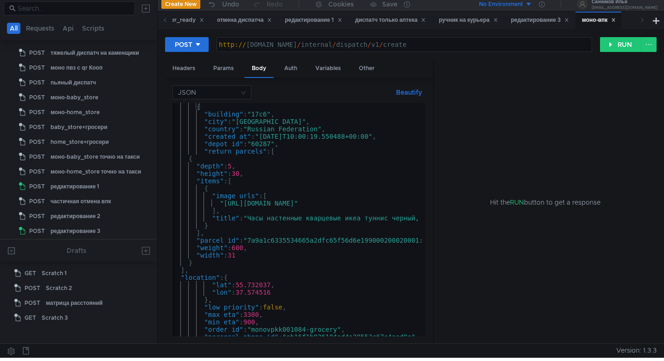
scroll to position [855, 0]
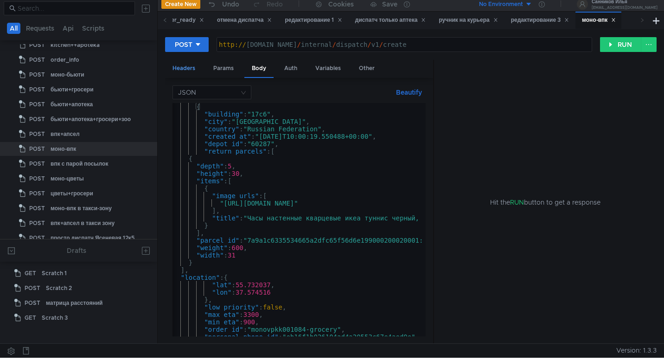
click at [190, 66] on div "Headers" at bounding box center [184, 68] width 38 height 17
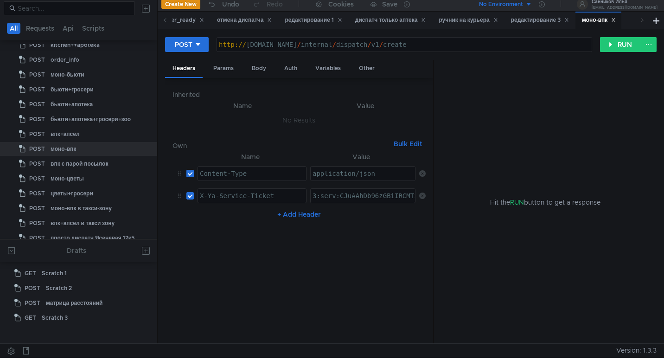
type textarea "3:serv:CJuAAhDb96zGBiIRCMTzehCq33sg7cGxkaXU_gE:Jtrgbg_6uOY5w4xezPIyrzWQqgx9JHtA…"
paste textarea "3:serv:CLmAAhCq_sbGBiIRCMTzehCq33sg7cGxkaXU_gE:GoeuKhoyJ7QYuDBxGBDkRM4-XypoLl7P…"
type textarea "3:serv:CLmAAhCq_sbGBiIRCMTzehCq33sg7cGxkaXU_gE:GoeuKhoyJ7QYuDBxGBDkRM4-XypoLl7P…"
click at [260, 64] on div "Body" at bounding box center [259, 68] width 29 height 17
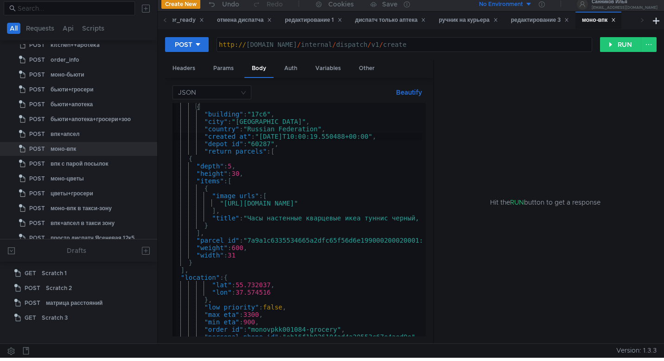
click at [301, 137] on div "{ "building" : "17c6" , "city" : "Moscow" , "country" : "Russian Federation" , …" at bounding box center [401, 225] width 460 height 245
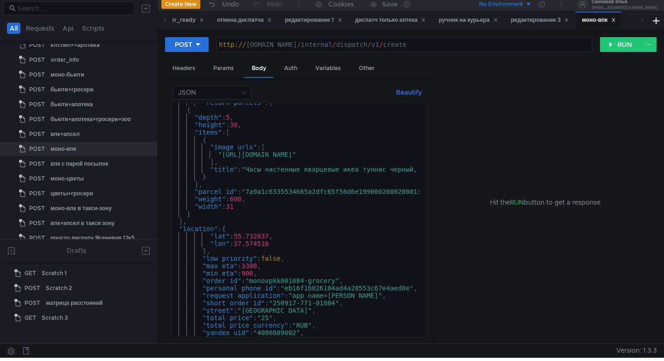
scroll to position [0, 6]
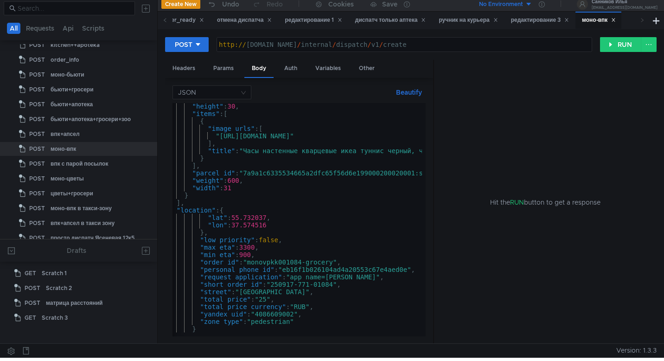
click at [305, 264] on div ""height" : 30 , "items" : [ { "image_urls" : [ "https://avatars.mdst.yandex.net…" at bounding box center [397, 225] width 460 height 245
click at [336, 286] on div ""height" : 30 , "items" : [ { "image_urls" : [ "https://avatars.mdst.yandex.net…" at bounding box center [397, 225] width 460 height 245
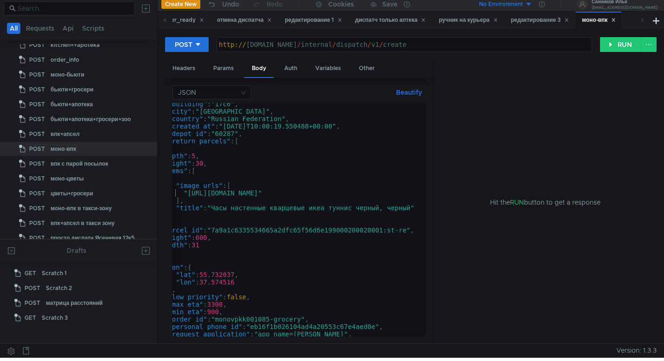
scroll to position [0, 0]
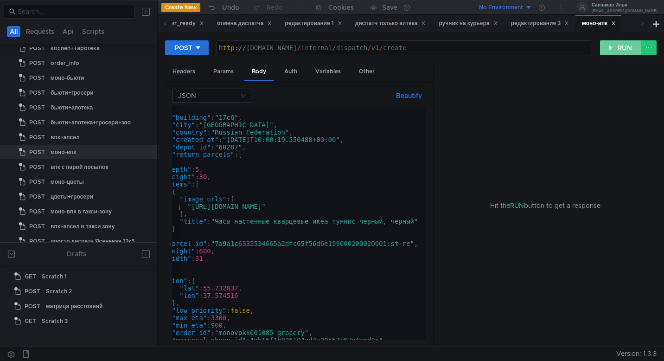
type textarea ""short_order_id": "250917-771-01085","
click at [625, 52] on button "RUN" at bounding box center [620, 47] width 41 height 15
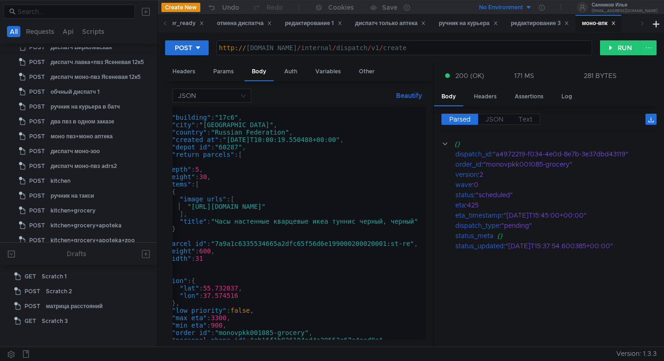
scroll to position [615, 0]
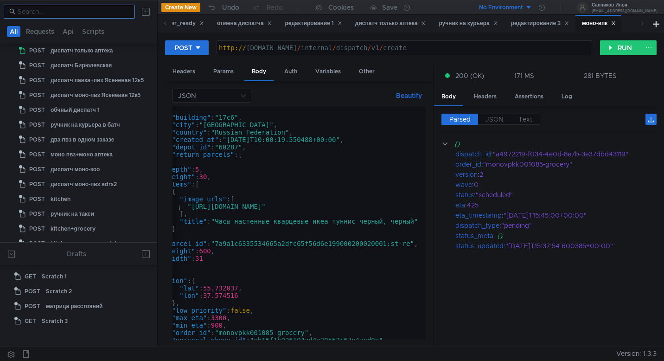
click at [99, 17] on nz-input-group at bounding box center [69, 12] width 131 height 14
click at [102, 13] on input at bounding box center [74, 11] width 112 height 10
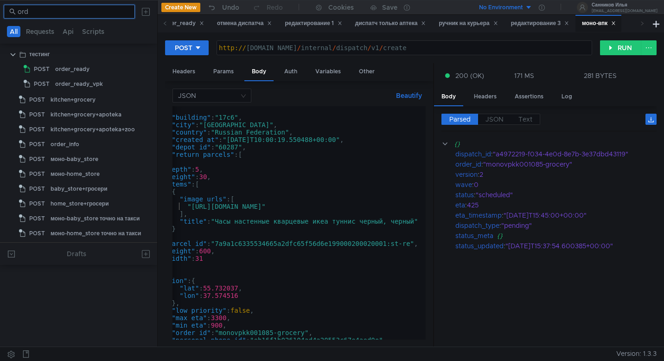
scroll to position [0, 0]
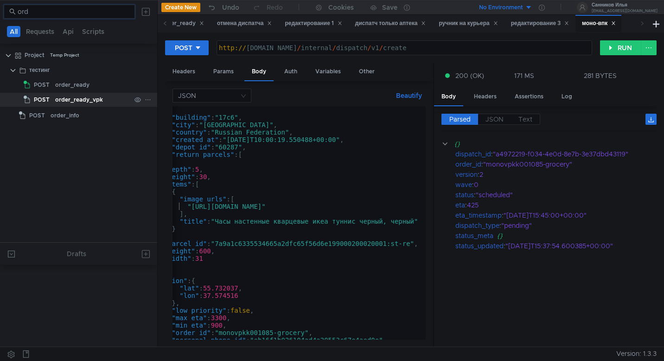
type input "ord"
click at [101, 97] on div "order_ready_vpk" at bounding box center [79, 100] width 48 height 14
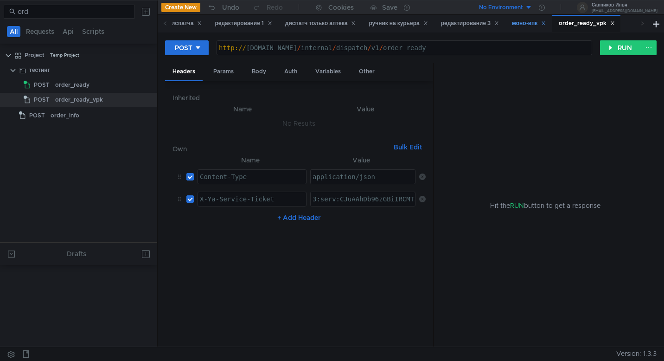
click at [526, 21] on div "моно-впк" at bounding box center [529, 24] width 34 height 10
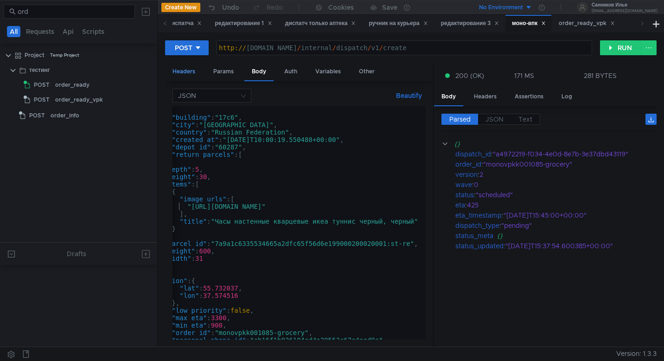
click at [190, 71] on div "Headers" at bounding box center [184, 71] width 38 height 17
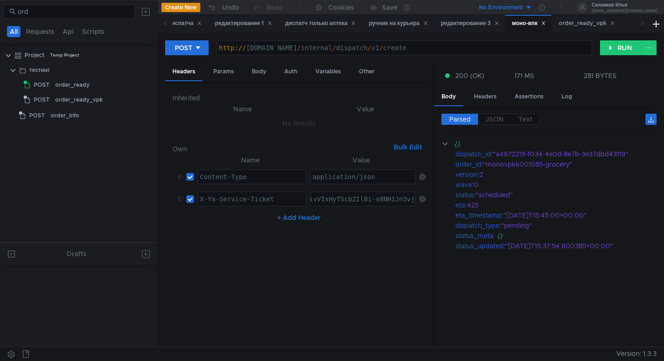
click at [589, 29] on div "order_ready_vpk" at bounding box center [587, 23] width 68 height 17
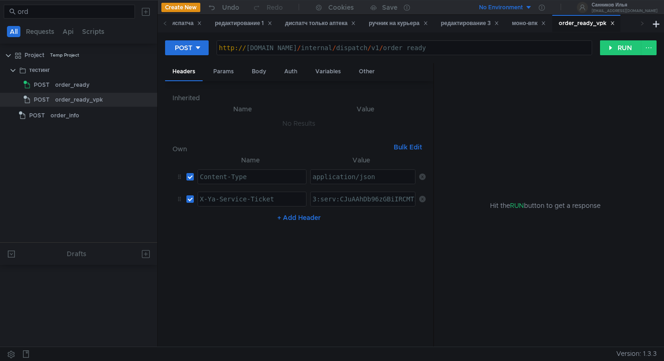
click at [382, 192] on div "3:serv:CJuAAhDb96zGBiIRCMTzehCq33sg7cGxkaXU_gE:Jtrgbg_6uOY5w4xezPIyrzWQqgx9JHtA…" at bounding box center [362, 199] width 105 height 15
type textarea "3:serv:CJuAAhDb96zGBiIRCMTzehCq33sg7cGxkaXU_gE:Jtrgbg_6uOY5w4xezPIyrzWQqgx9JHtA…"
paste textarea "3:serv:CLmAAhCq_sbGBiIRCMTzehCq33sg7cGxkaXU_gE:GoeuKhoyJ7QYuDBxGBDkRM4-XypoLl7P…"
type textarea "3:serv:CLmAAhCq_sbGBiIRCMTzehCq33sg7cGxkaXU_gE:GoeuKhoyJ7QYuDBxGBDkRM4-XypoLl7P…"
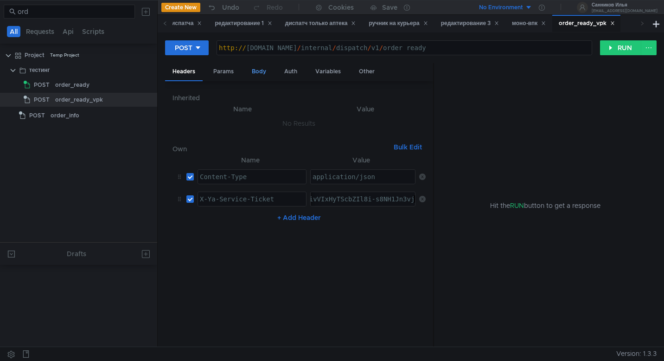
click at [260, 74] on div "Body" at bounding box center [259, 71] width 29 height 17
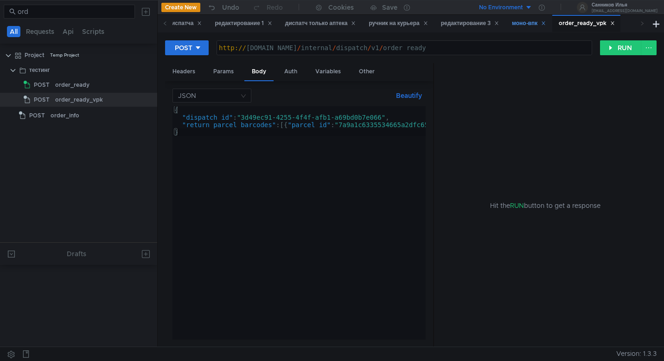
click at [531, 22] on div "моно-впк" at bounding box center [529, 24] width 34 height 10
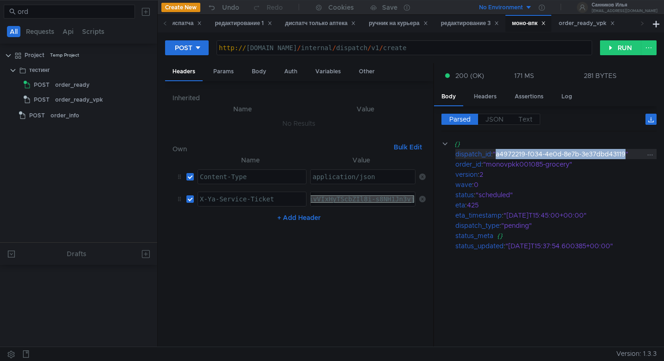
drag, startPoint x: 628, startPoint y: 155, endPoint x: 499, endPoint y: 158, distance: 129.0
click at [499, 158] on div ""a4972219-f034-4e0d-8e7b-3e37dbd43119"" at bounding box center [569, 154] width 153 height 10
copy div "a4972219-f034-4e0d-8e7b-3e37dbd43119"
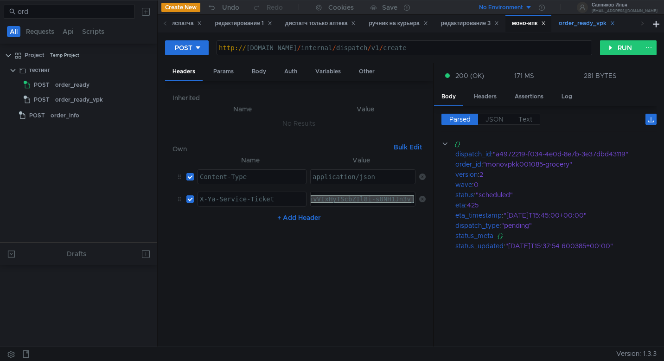
click at [584, 27] on div "order_ready_vpk" at bounding box center [587, 24] width 56 height 10
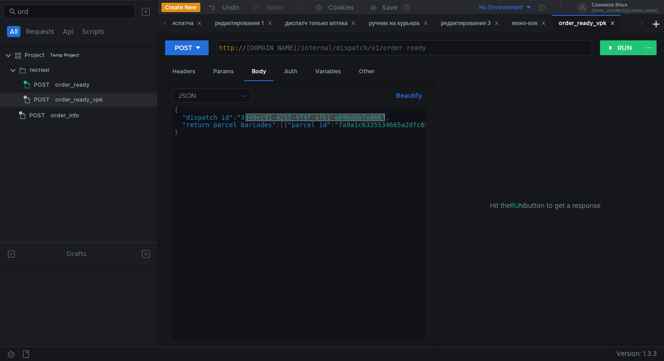
drag, startPoint x: 385, startPoint y: 119, endPoint x: 246, endPoint y: 120, distance: 138.3
click at [246, 120] on div "{ "dispatch_id" : "3d49ec91-4255-4f4f-afb1-a69bd0b7e066" , "return_parcel_barco…" at bounding box center [408, 230] width 471 height 248
paste textarea "a4972219-f034-4e0d-8e7b-3e37dbd43119"
type textarea ""dispatch_id": "a4972219-f034-4e0d-8e7b-3e37dbd43119","
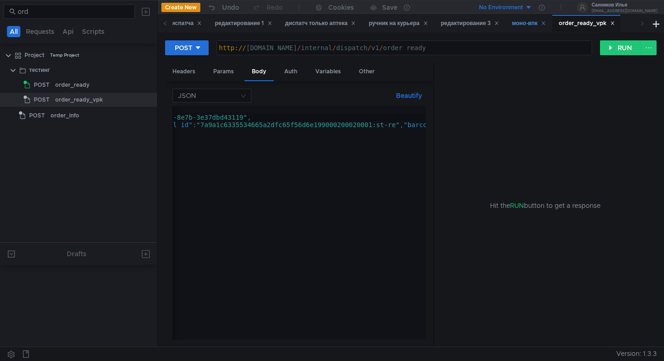
click at [541, 28] on div "моно-впк" at bounding box center [529, 24] width 34 height 10
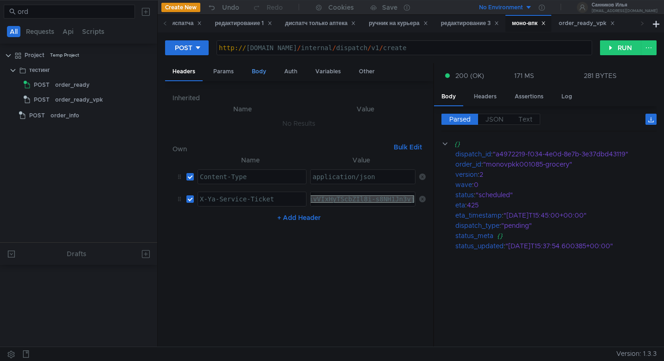
click at [259, 73] on div "Body" at bounding box center [259, 71] width 29 height 17
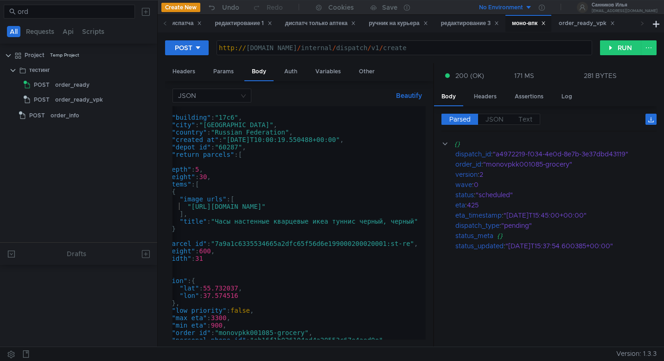
type textarea ""parcel_id": "7a9a1c6335534665a2dfc65f56d6e199000200020001:st-re","
drag, startPoint x: 413, startPoint y: 244, endPoint x: 219, endPoint y: 244, distance: 194.4
click at [219, 244] on div "{ "building" : "17c6" , "city" : "Moscow" , "country" : "Russian Federation" , …" at bounding box center [369, 228] width 460 height 245
click at [592, 25] on div "order_ready_vpk" at bounding box center [587, 24] width 56 height 10
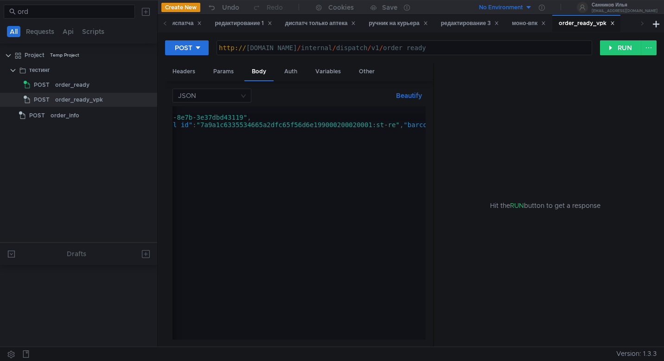
type textarea ""return_parcel_barcodes": [{"parcel_id": "7a9a1c6335534665a2dfc65f56d6e19900020…"
drag, startPoint x: 402, startPoint y: 126, endPoint x: 208, endPoint y: 127, distance: 193.5
click at [208, 127] on div "{ "dispatch_id" : "a4972219-f034-4e0d-8e7b-3e37dbd43119" , "return_parcel_barco…" at bounding box center [269, 228] width 471 height 245
click at [627, 48] on button "RUN" at bounding box center [620, 47] width 41 height 15
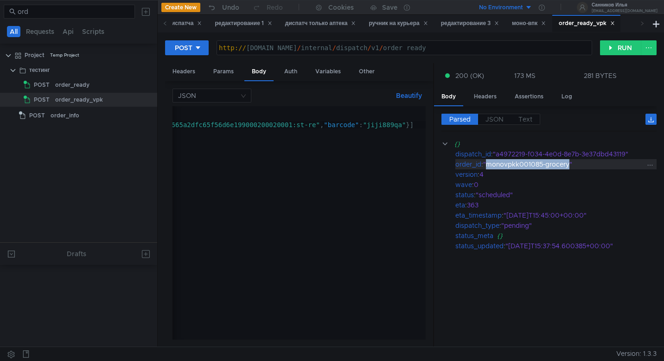
drag, startPoint x: 571, startPoint y: 165, endPoint x: 490, endPoint y: 167, distance: 81.2
click at [490, 167] on div ""monovpkk001085-grocery"" at bounding box center [564, 164] width 162 height 10
copy div "monovpkk001085-grocery"
click at [416, 27] on div "ручник на курьера" at bounding box center [398, 24] width 59 height 10
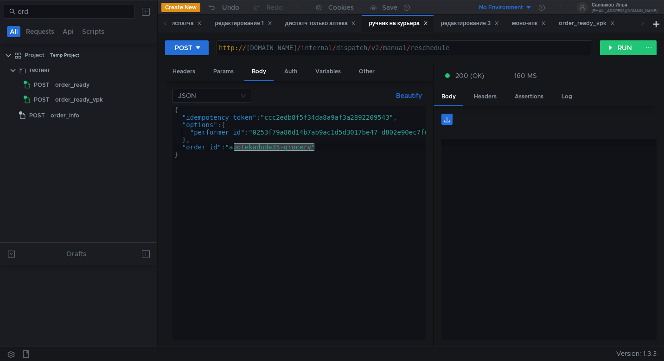
drag, startPoint x: 314, startPoint y: 149, endPoint x: 231, endPoint y: 150, distance: 82.6
click at [231, 150] on div "{ "idempotency_token" : "ccc2edb8f5f34da8a9af3a2892209543" , "options" : { "per…" at bounding box center [344, 228] width 343 height 245
paste textarea "monovpkk00108"
type textarea ""order_id": "monovpkk001085-grocery""
click at [616, 52] on button "RUN" at bounding box center [620, 47] width 41 height 15
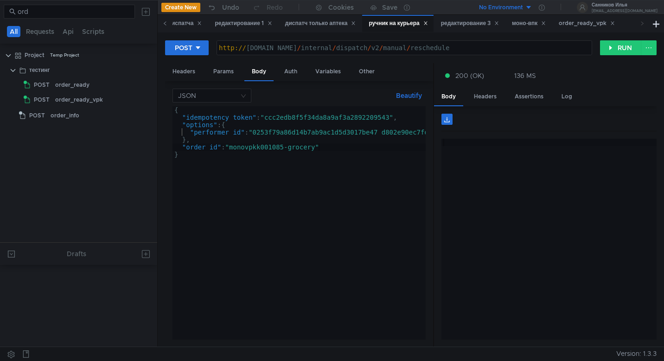
click at [164, 24] on icon at bounding box center [165, 23] width 2 height 4
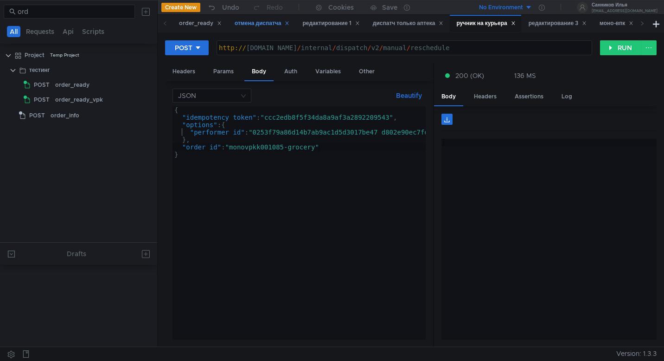
click at [257, 26] on div "отмена диспатча" at bounding box center [262, 24] width 55 height 10
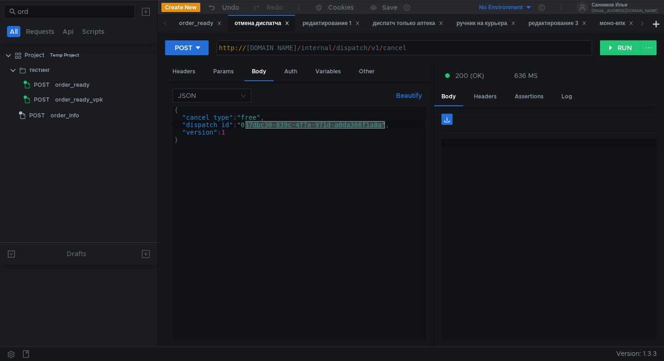
drag, startPoint x: 386, startPoint y: 127, endPoint x: 245, endPoint y: 124, distance: 140.6
click at [245, 124] on div "{ "cancel_type" : "free" , "dispatch_id" : "037dbc30-839c-4f7a-971d-a0da366f1a8…" at bounding box center [299, 230] width 253 height 248
paste textarea "32f97842-5cec-47bf-859c-d0e375cee7fd"
type textarea ""dispatch_id": "32f97842-5cec-47bf-859c-d0e375cee7fd","
click at [623, 45] on button "RUN" at bounding box center [620, 47] width 41 height 15
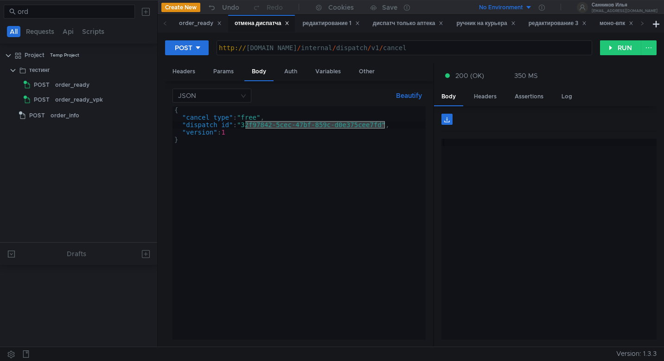
drag, startPoint x: 384, startPoint y: 127, endPoint x: 246, endPoint y: 126, distance: 138.3
click at [246, 126] on div "{ "cancel_type" : "free" , "dispatch_id" : "32f97842-5cec-47bf-859c-d0e375cee7f…" at bounding box center [299, 230] width 253 height 248
paste textarea "b6d5226a-fb5b-44d8-b5af-a8772a0e9e09"
type textarea ""dispatch_id": "b6d5226a-fb5b-44d8-b5af-a8772a0e9e09","
click at [615, 49] on button "RUN" at bounding box center [620, 47] width 41 height 15
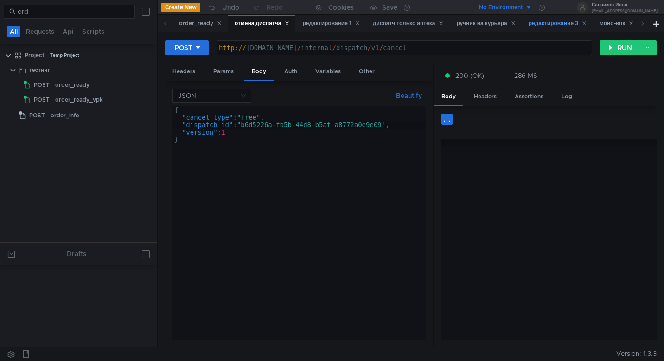
click at [553, 28] on div "редактирование 3" at bounding box center [558, 24] width 58 height 10
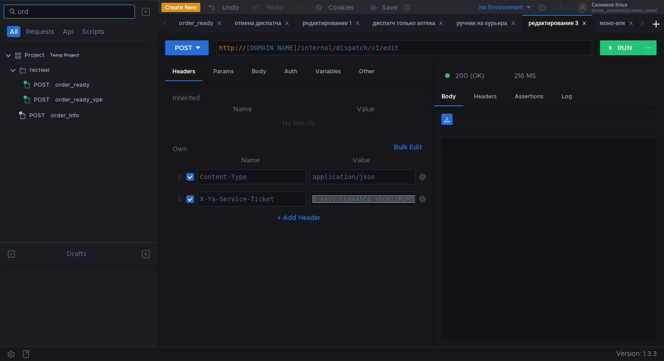
click at [83, 8] on input "ord" at bounding box center [74, 11] width 112 height 10
type input "o"
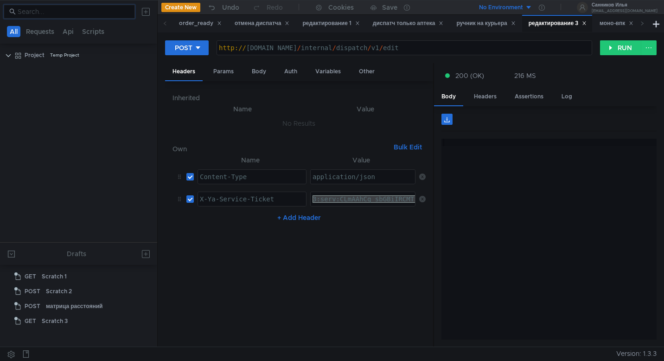
scroll to position [1056, 0]
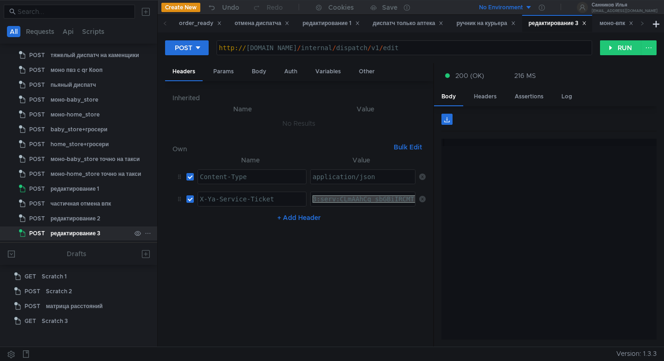
click at [147, 234] on icon at bounding box center [148, 233] width 6 height 6
click at [180, 270] on app-tour-anchor "Duplicate" at bounding box center [169, 273] width 29 height 11
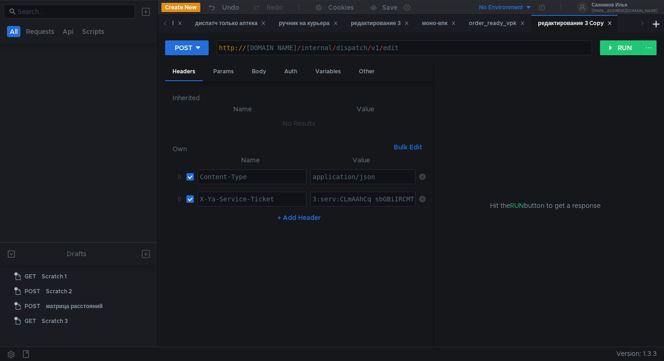
scroll to position [0, 0]
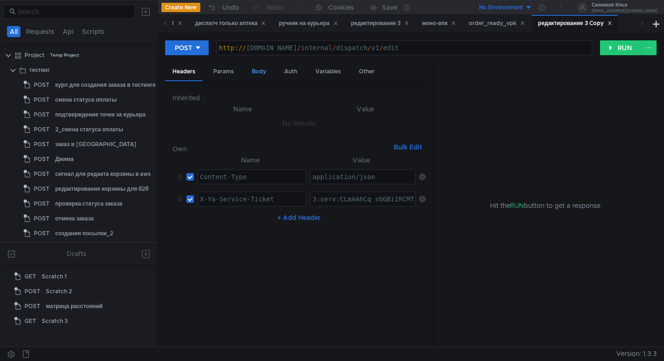
click at [263, 69] on div "Body" at bounding box center [259, 71] width 29 height 17
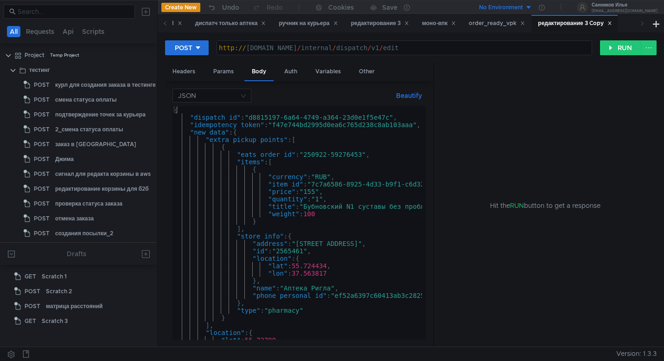
click at [280, 159] on div "{ "dispatch_id" : "d8815197-6a64-4749-a364-23d0e1f5e47c" , "idempotency_token" …" at bounding box center [364, 230] width 382 height 248
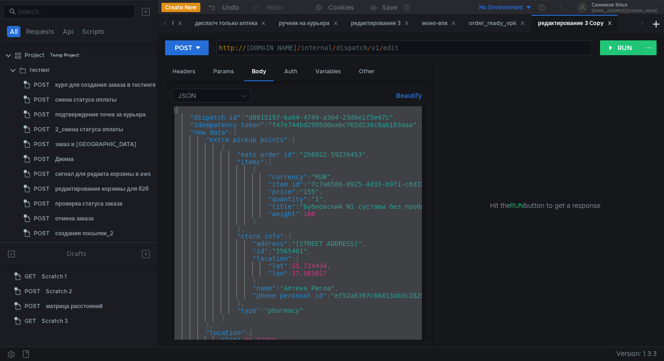
click at [280, 159] on div "{ "dispatch_id" : "d8815197-6a64-4749-a364-23d0e1f5e47c" , "idempotency_token" …" at bounding box center [298, 222] width 250 height 233
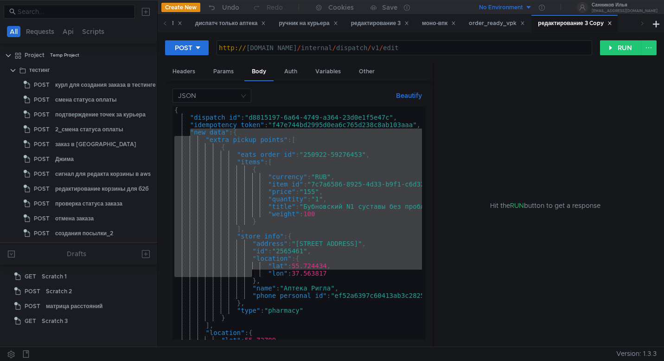
scroll to position [60, 0]
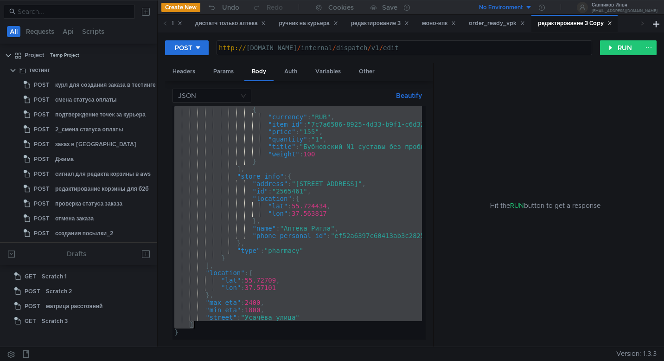
drag, startPoint x: 189, startPoint y: 133, endPoint x: 291, endPoint y: 327, distance: 219.8
click at [291, 327] on div "{ "currency" : "RUB" , "item_id" : "7c7a6586-8925-4d33-b9f1-c6d320ac776a:st-rt"…" at bounding box center [364, 228] width 382 height 245
paste textarea ""new_data": {"
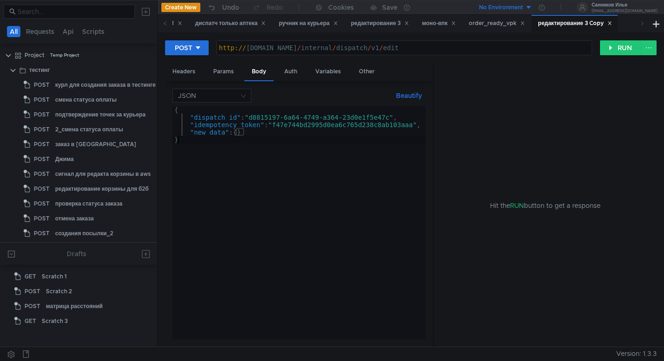
click at [276, 184] on div "{ "dispatch_id" : "d8815197-6a64-4749-a364-23d0e1f5e47c" , "idempotency_token" …" at bounding box center [299, 228] width 253 height 245
type textarea "}"
click at [451, 29] on div "моно-впк" at bounding box center [439, 23] width 46 height 17
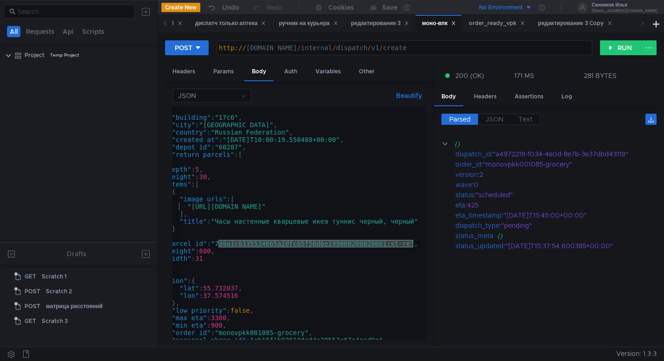
scroll to position [855, 0]
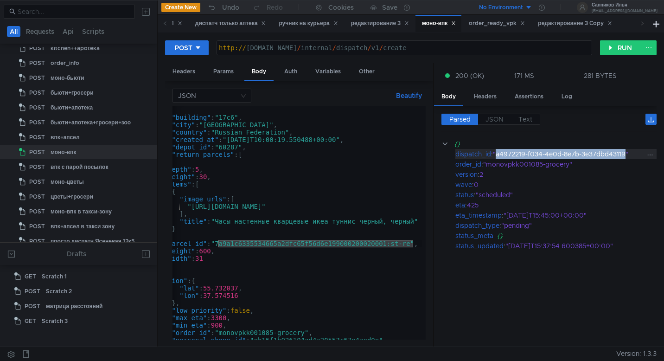
drag, startPoint x: 627, startPoint y: 153, endPoint x: 498, endPoint y: 156, distance: 128.6
click at [498, 156] on div ""a4972219-f034-4e0d-8e7b-3e37dbd43119"" at bounding box center [569, 154] width 153 height 10
copy div "a4972219-f034-4e0d-8e7b-3e37dbd43119"
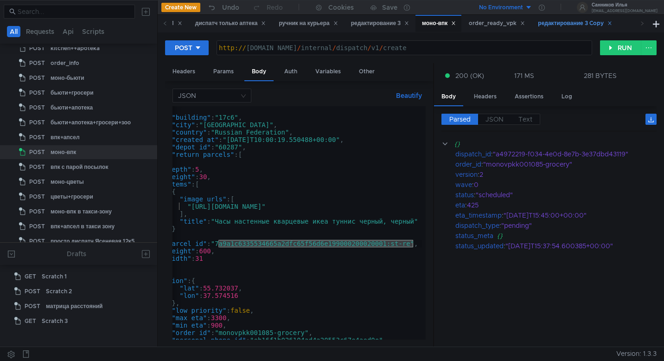
click at [558, 23] on div "редактирование 3 Copy" at bounding box center [575, 24] width 74 height 10
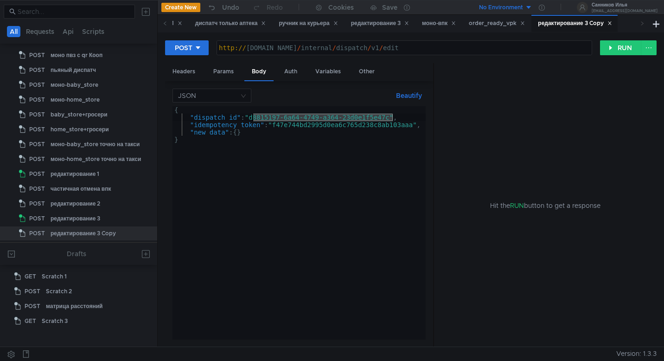
drag, startPoint x: 392, startPoint y: 119, endPoint x: 251, endPoint y: 118, distance: 140.6
click at [251, 118] on div "{ "dispatch_id" : "d8815197-6a64-4749-a364-23d0e1f5e47c" , "idempotency_token" …" at bounding box center [299, 228] width 253 height 245
paste textarea "a4972219-f034-4e0d-8e7b-3e37dbd43119"
type textarea ""dispatch_id": "a4972219-f034-4e0d-8e7b-3e37dbd43119","
click at [625, 47] on button "RUN" at bounding box center [620, 47] width 41 height 15
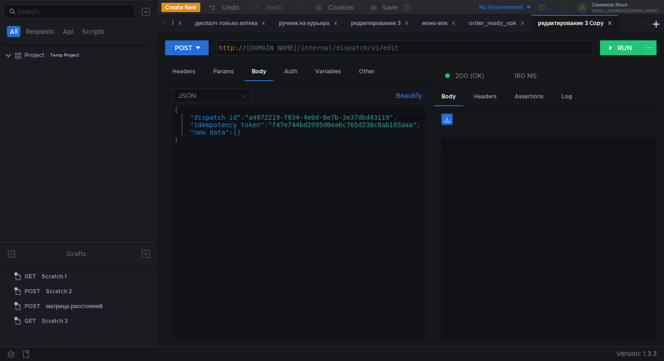
scroll to position [1071, 0]
